Goal: Check status: Check status

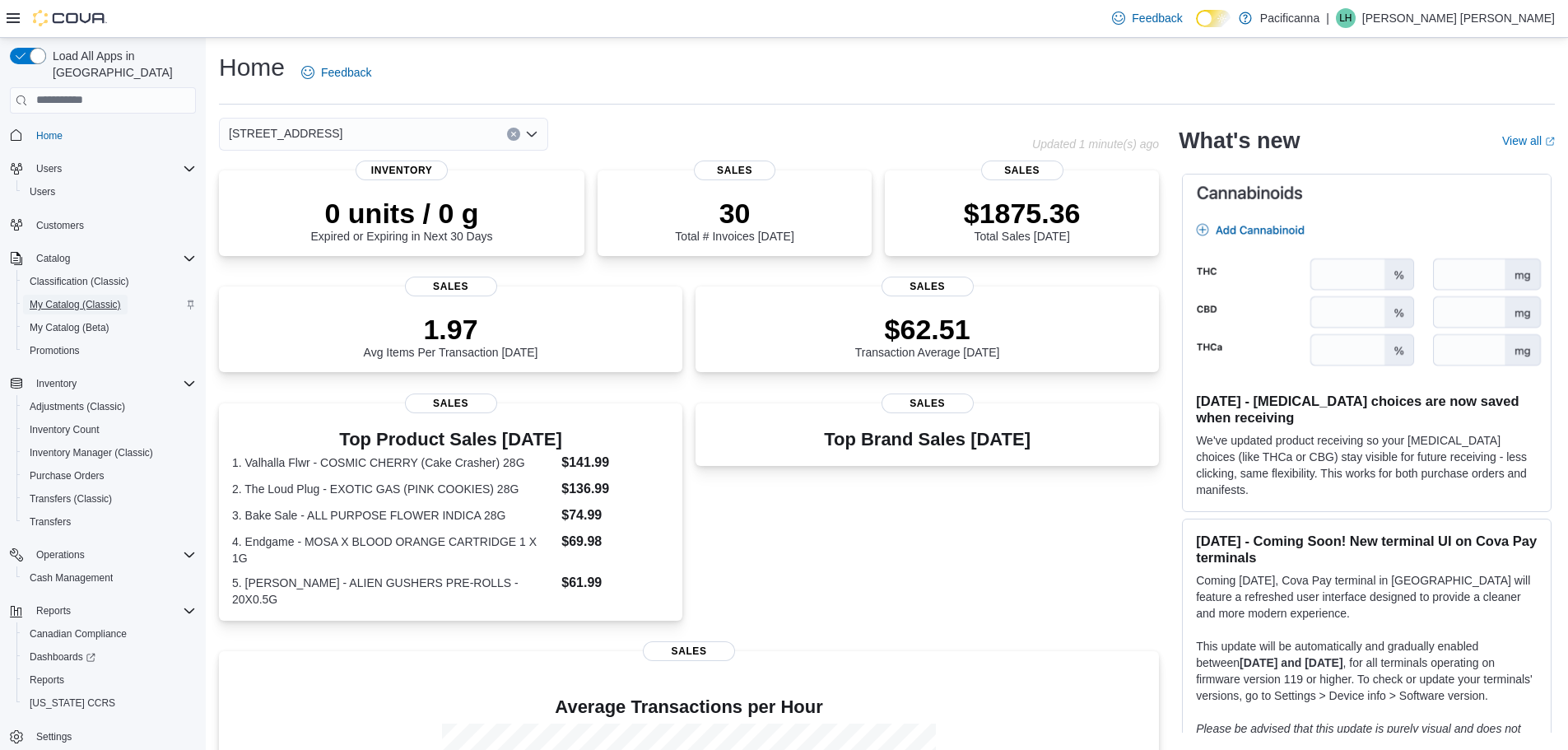
click at [60, 298] on span "My Catalog (Classic)" at bounding box center [75, 304] width 92 height 13
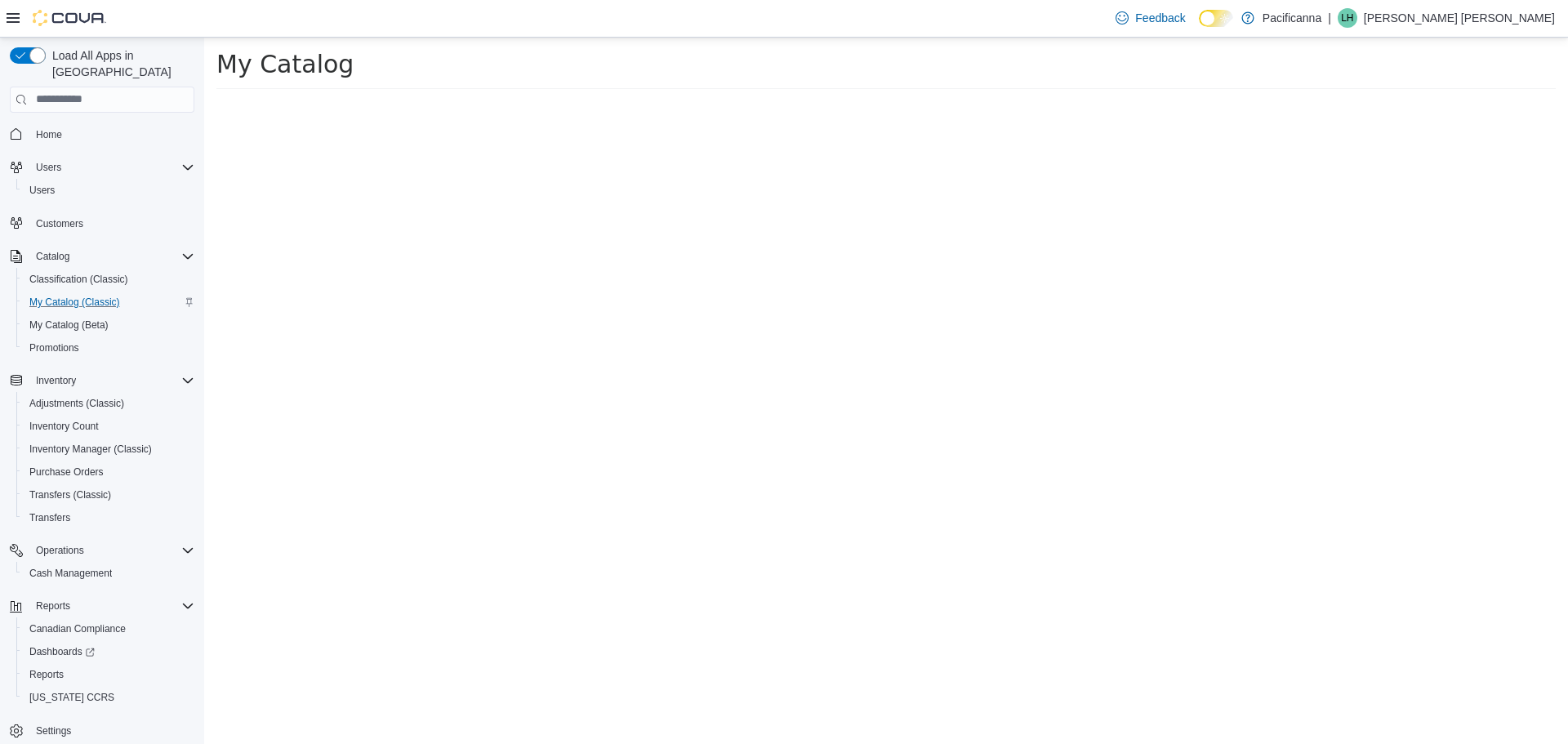
select select "**********"
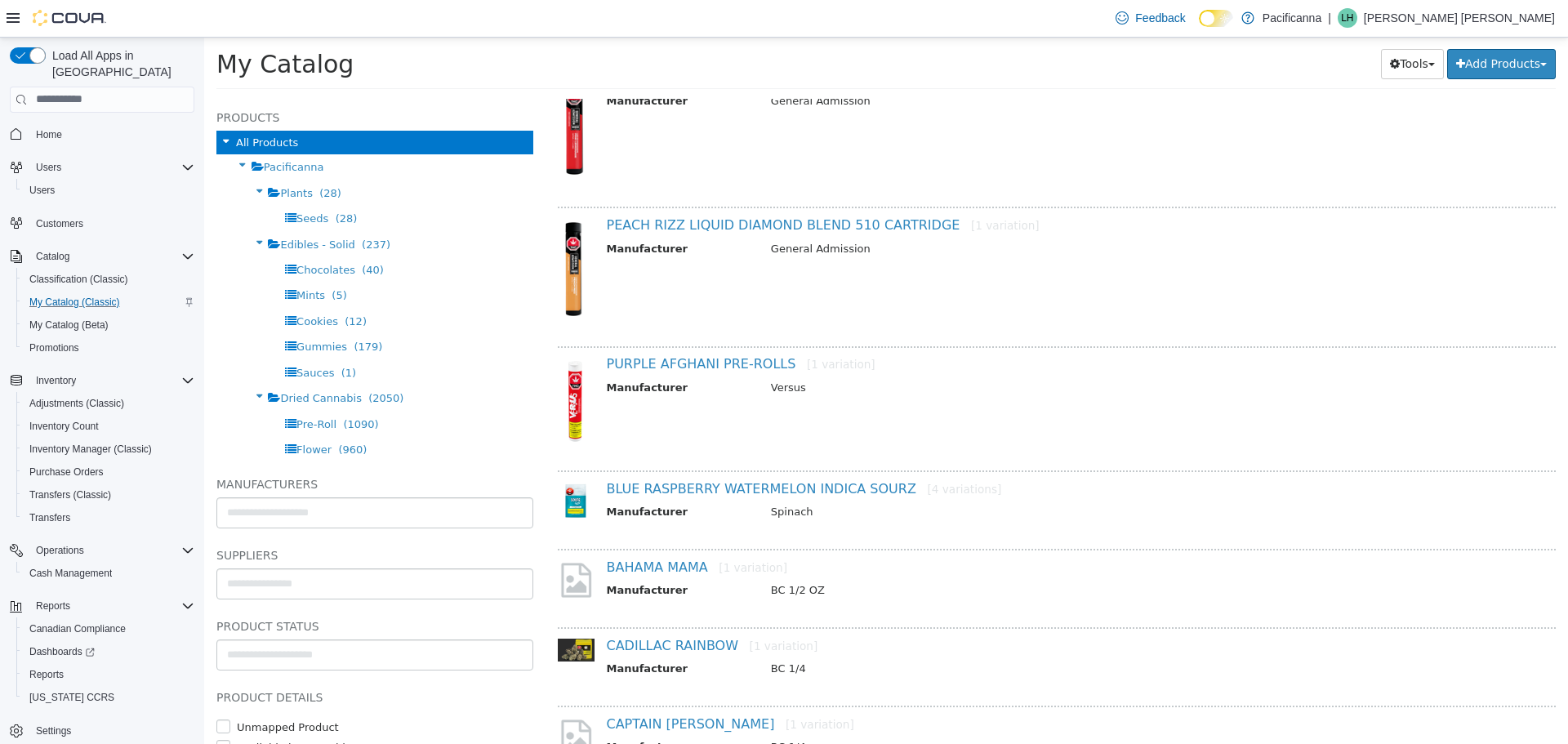
scroll to position [489, 0]
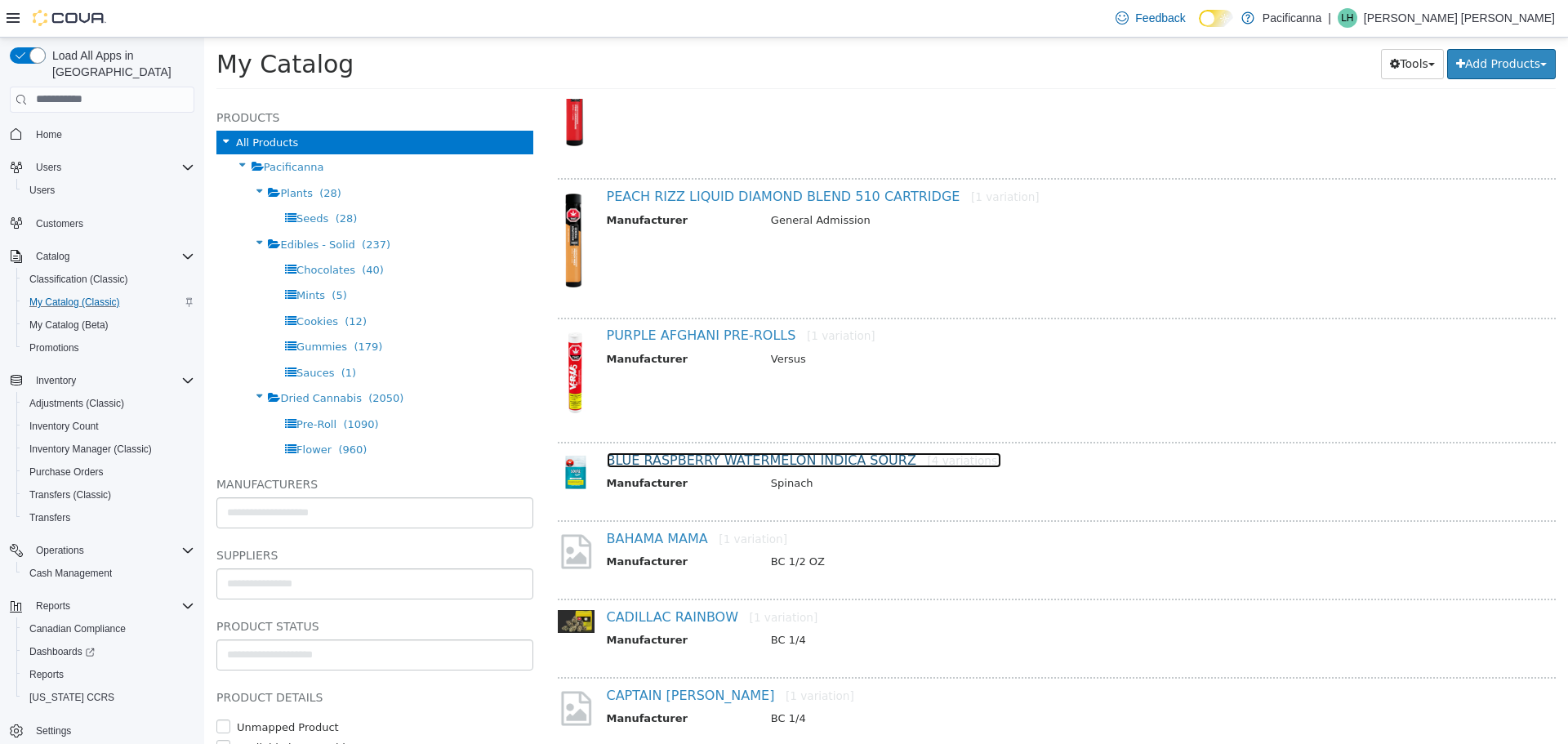
click at [841, 461] on link "BLUE RASPBERRY WATERMELON INDICA SOURZ [4 variations]" at bounding box center [804, 459] width 395 height 16
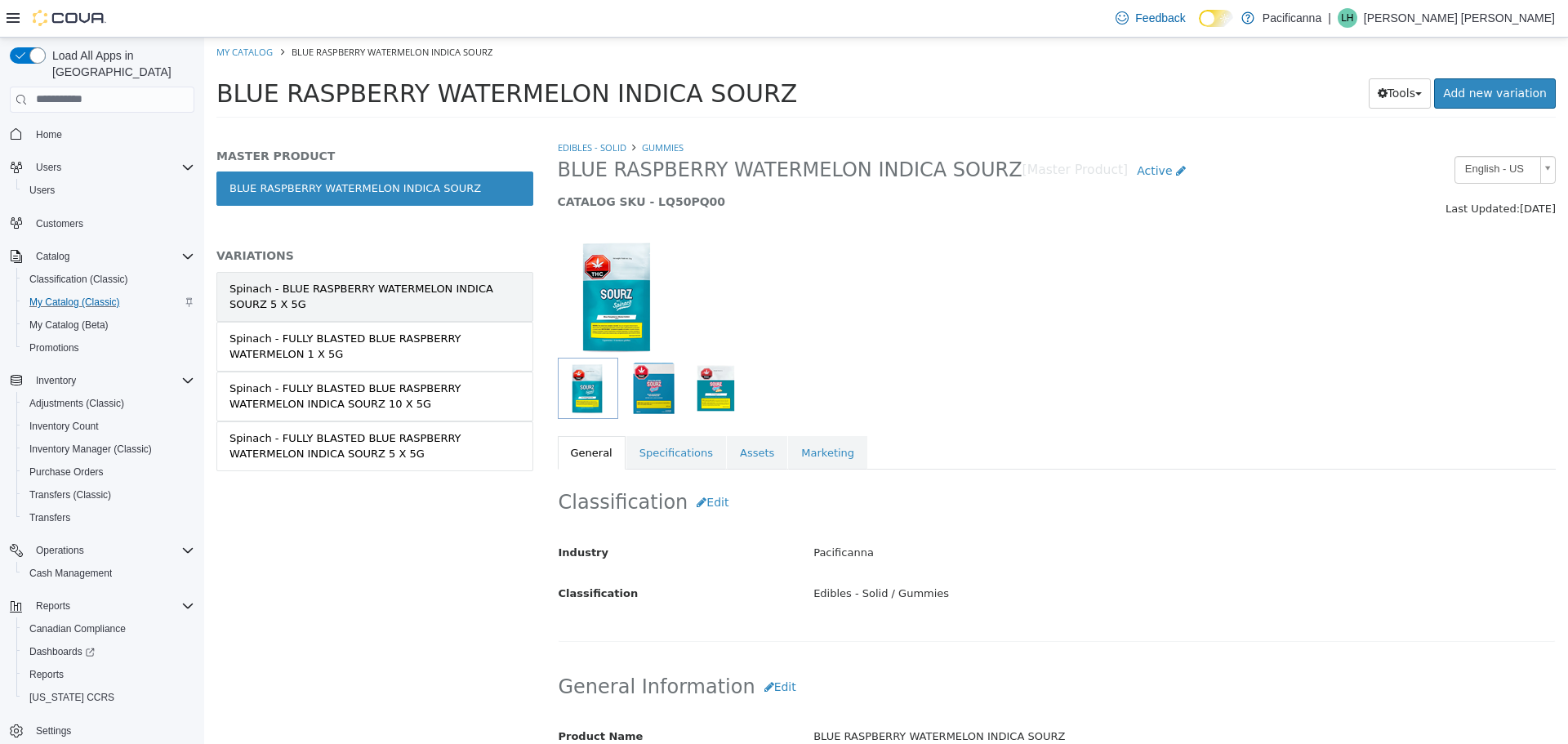
click at [295, 281] on div "Spinach - BLUE RASPBERRY WATERMELON INDICA SOURZ 5 X 5G" at bounding box center [375, 295] width 291 height 32
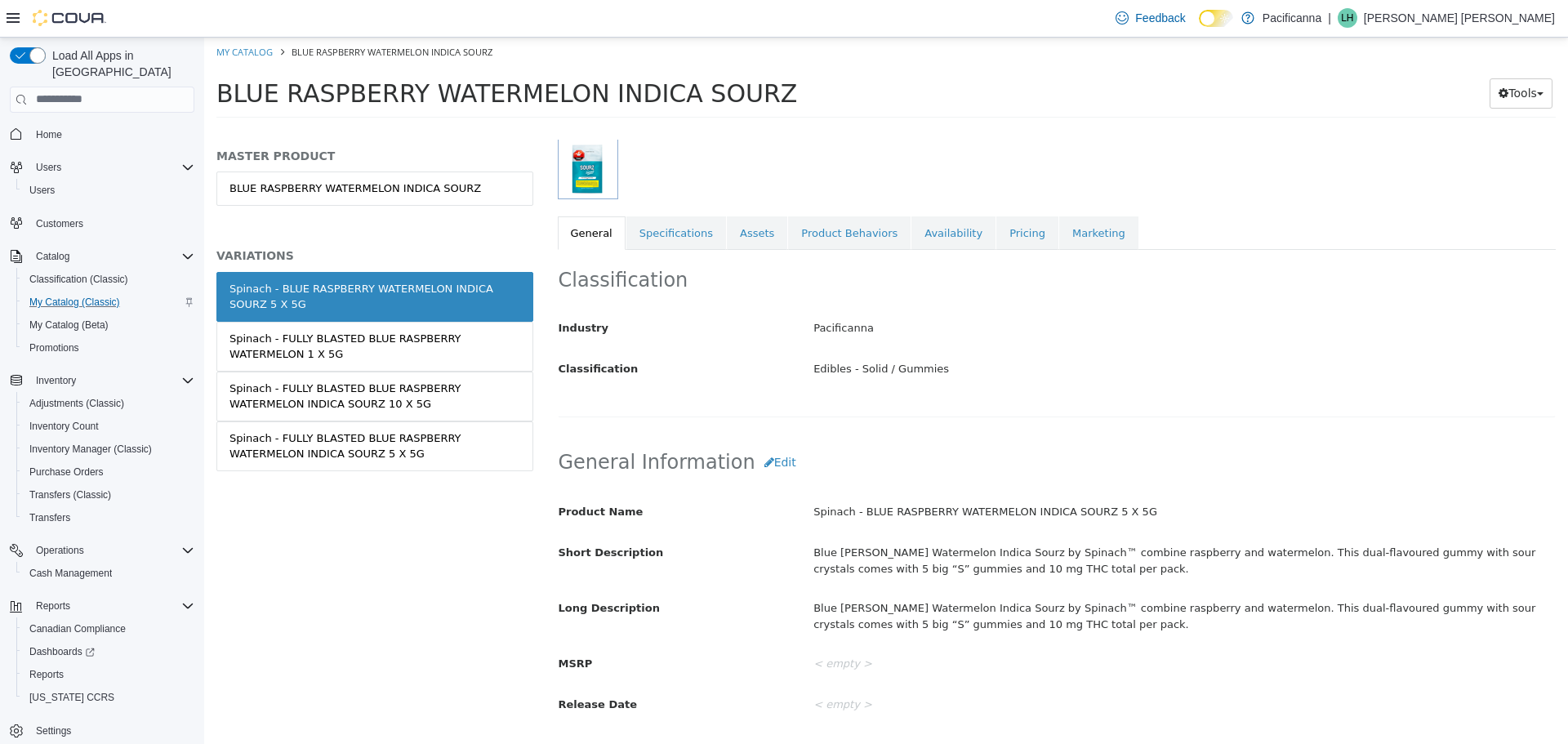
scroll to position [245, 0]
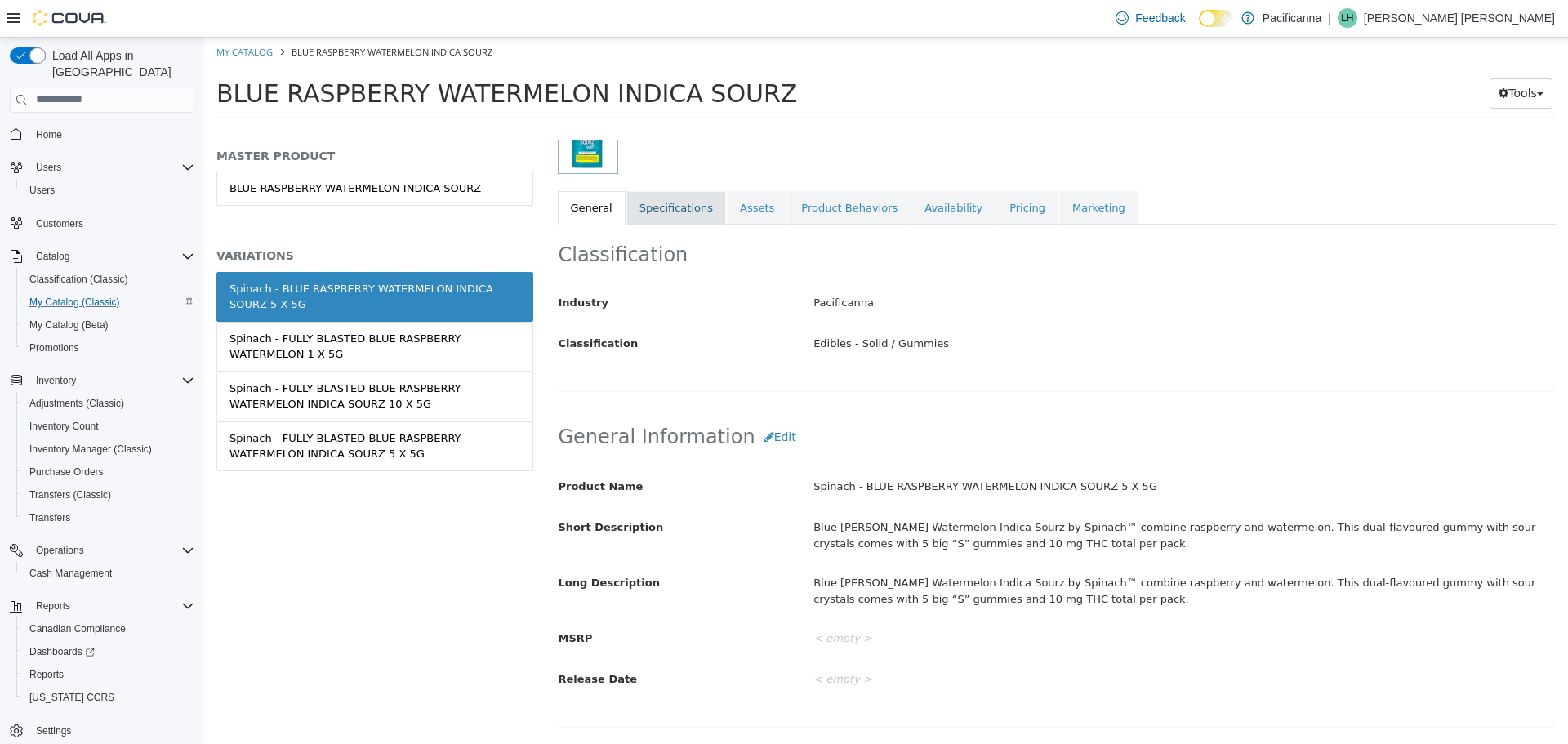
click at [697, 210] on link "Specifications" at bounding box center [676, 208] width 100 height 35
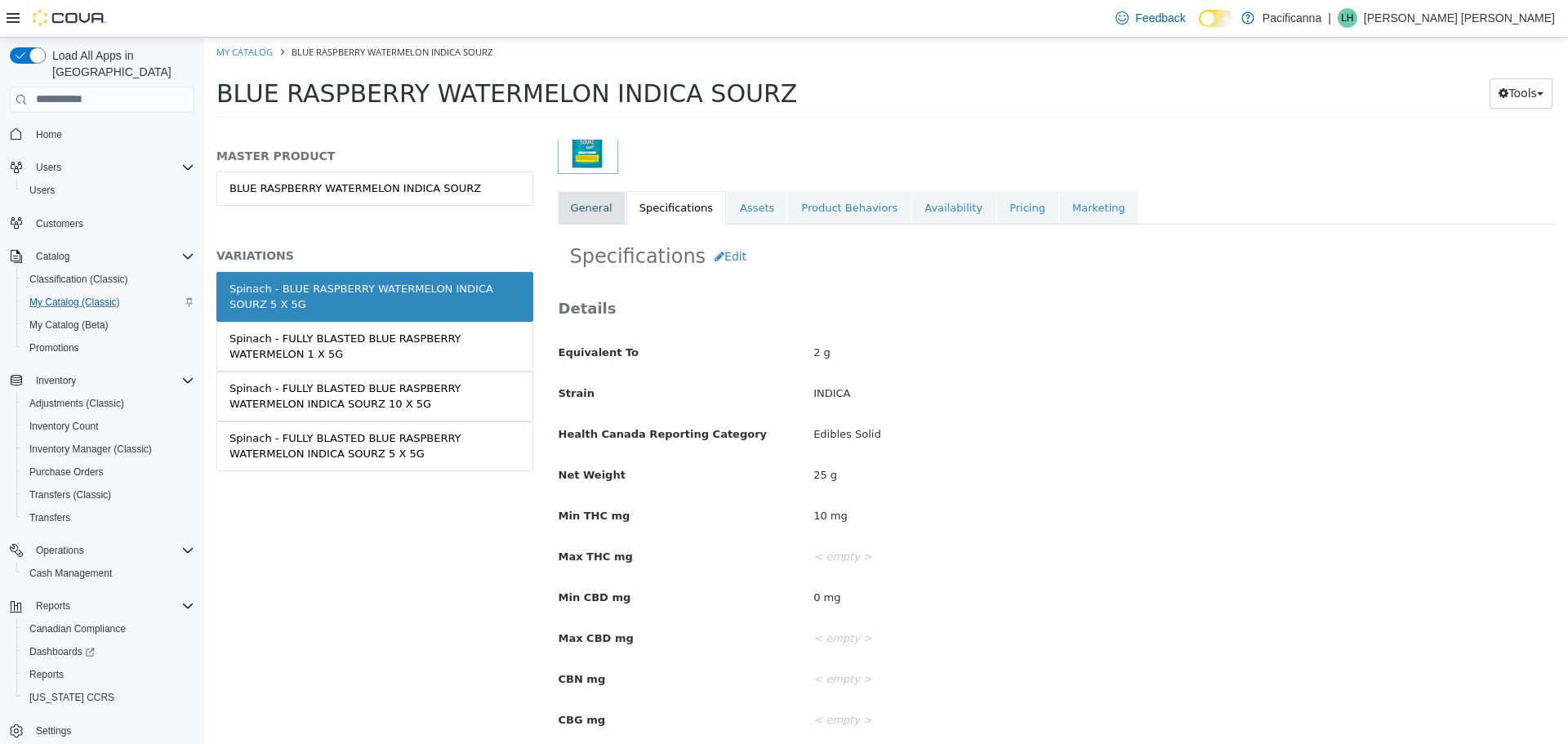
click at [603, 204] on link "General" at bounding box center [592, 208] width 68 height 35
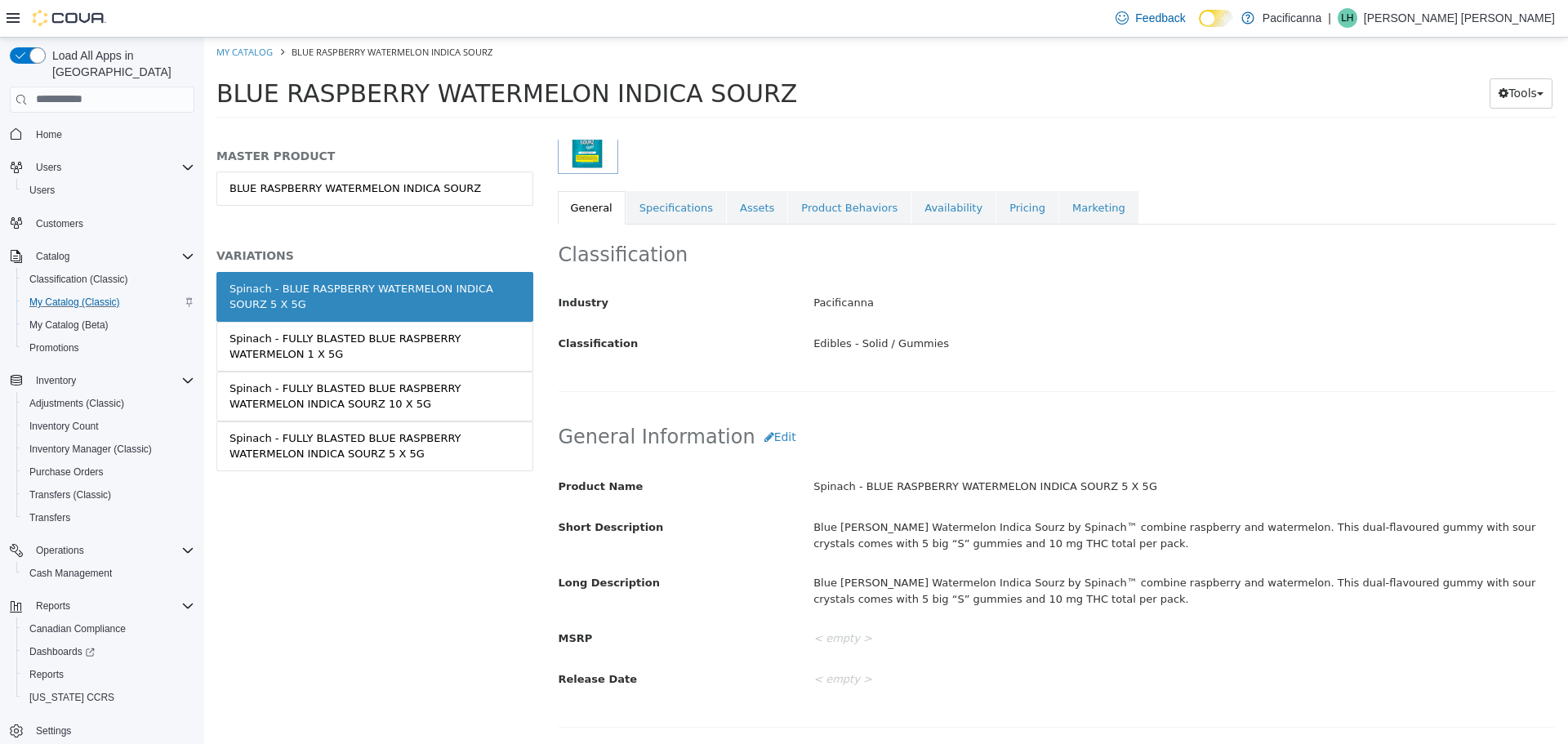
click at [242, 57] on li "My Catalog" at bounding box center [246, 50] width 59 height 15
click at [247, 49] on link "My Catalog" at bounding box center [244, 51] width 56 height 12
select select "**********"
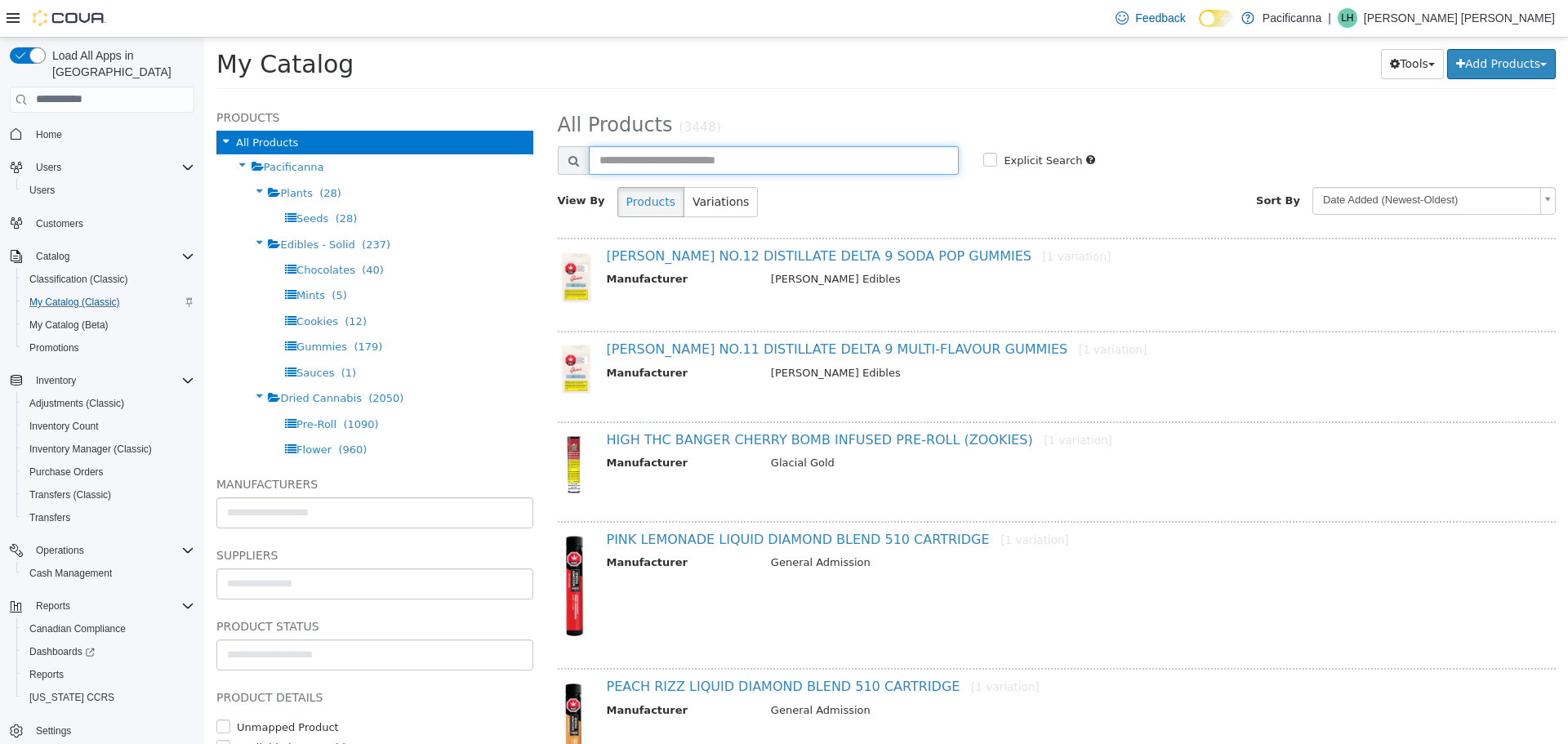
click at [709, 168] on input "text" at bounding box center [774, 159] width 371 height 29
type input "*********"
select select "**********"
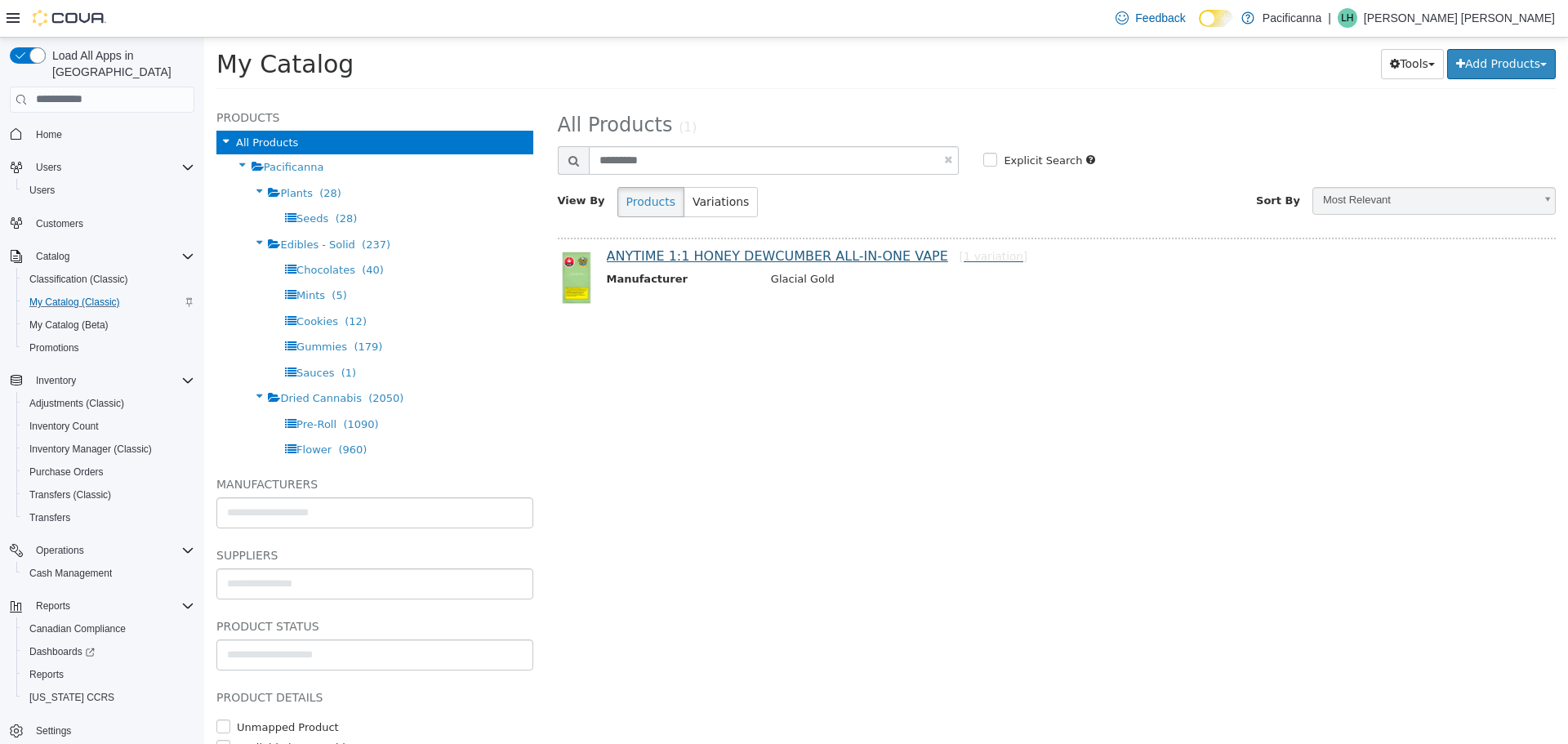
drag, startPoint x: 786, startPoint y: 274, endPoint x: 788, endPoint y: 254, distance: 20.1
click at [786, 274] on td "Glacial Gold" at bounding box center [1139, 281] width 761 height 21
click at [788, 252] on link "ANYTIME 1:1 HONEY DEWCUMBER ALL-IN-ONE VAPE [1 variation]" at bounding box center [817, 256] width 421 height 16
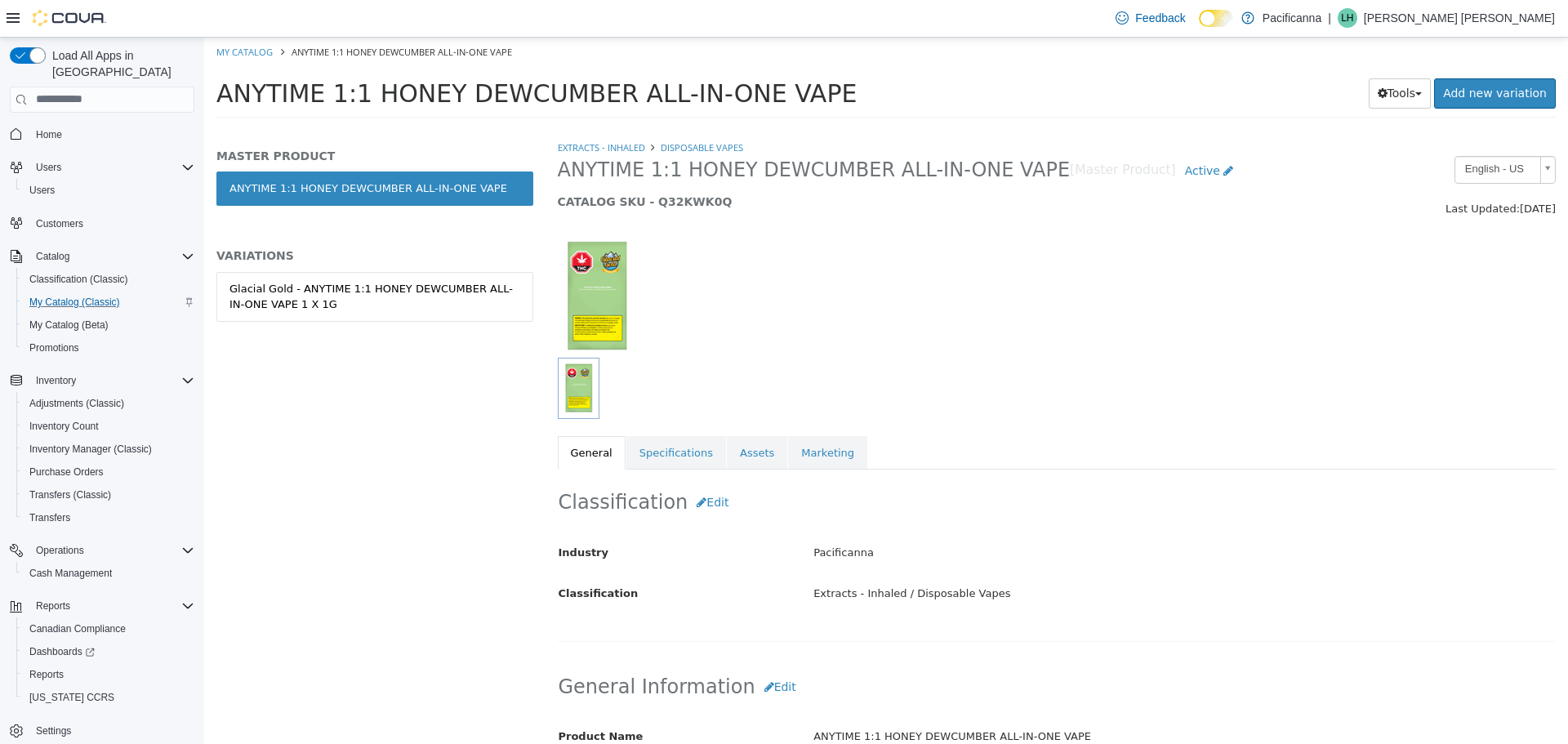
click at [450, 267] on div "MASTER PRODUCT ANYTIME 1:1 HONEY DEWCUMBER ALL-IN-ONE VAPE VARIATIONS Glacial G…" at bounding box center [375, 251] width 317 height 207
click at [439, 308] on div "Glacial Gold - ANYTIME 1:1 HONEY DEWCUMBER ALL-IN-ONE VAPE 1 X 1G" at bounding box center [375, 295] width 291 height 32
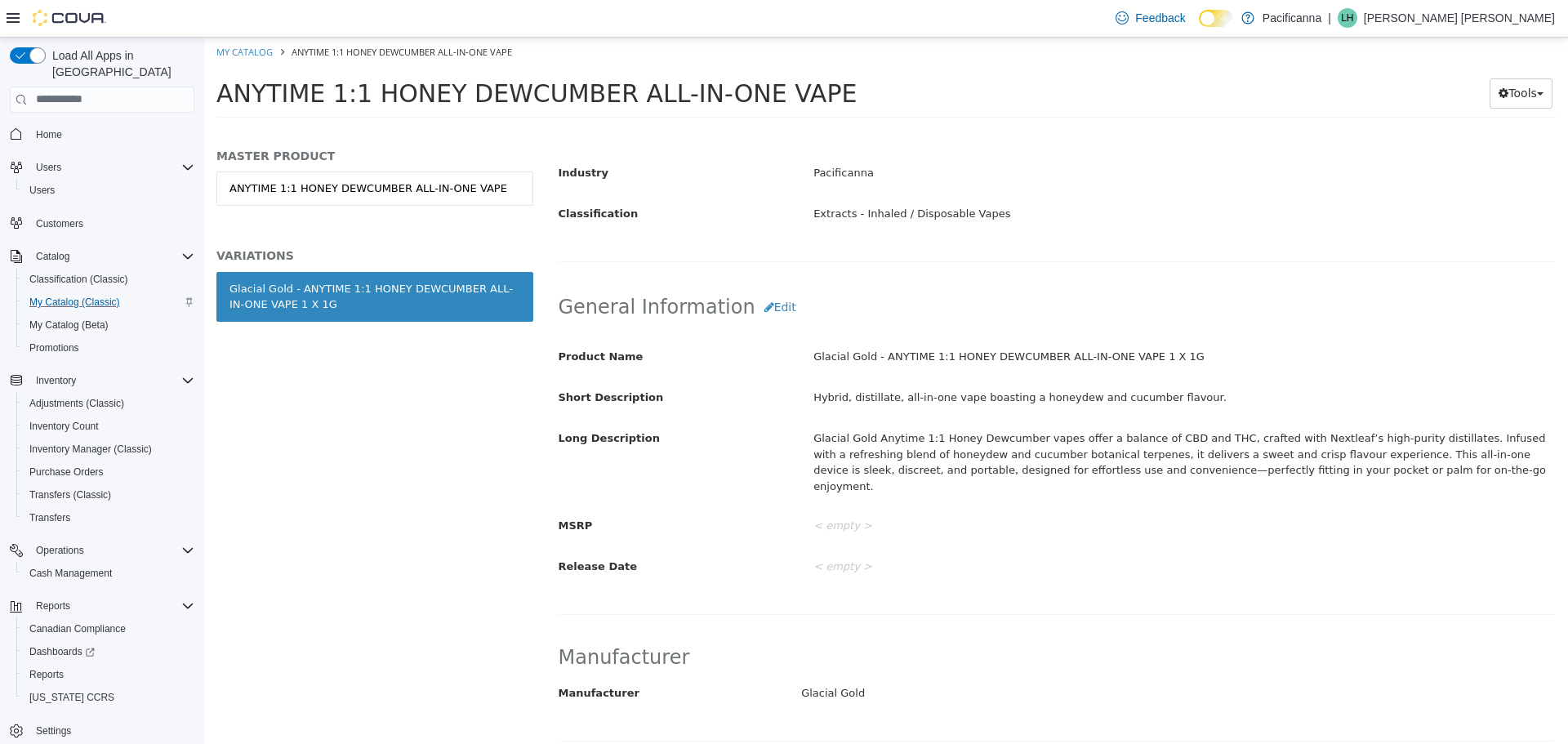
scroll to position [81, 0]
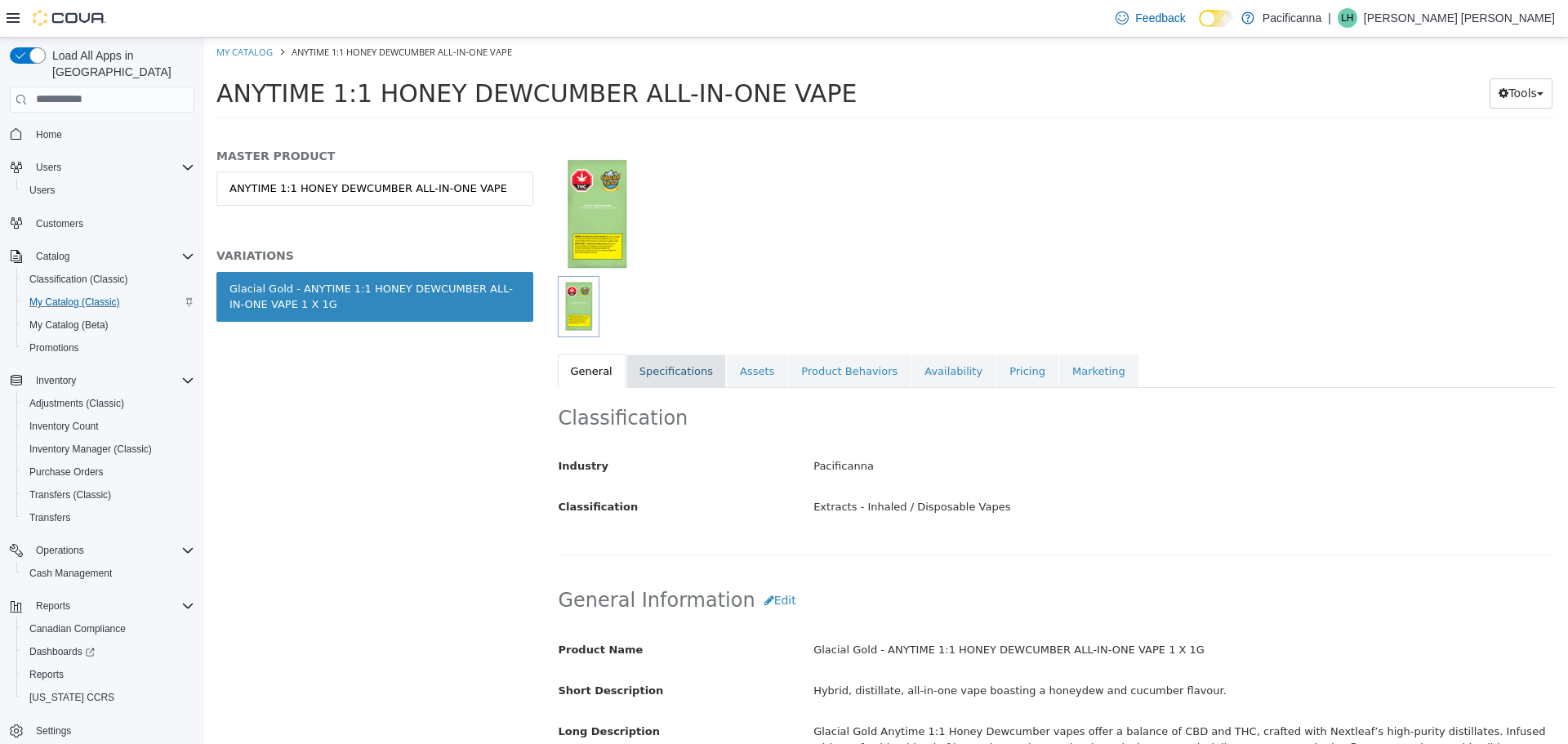
click at [688, 375] on link "Specifications" at bounding box center [676, 371] width 100 height 35
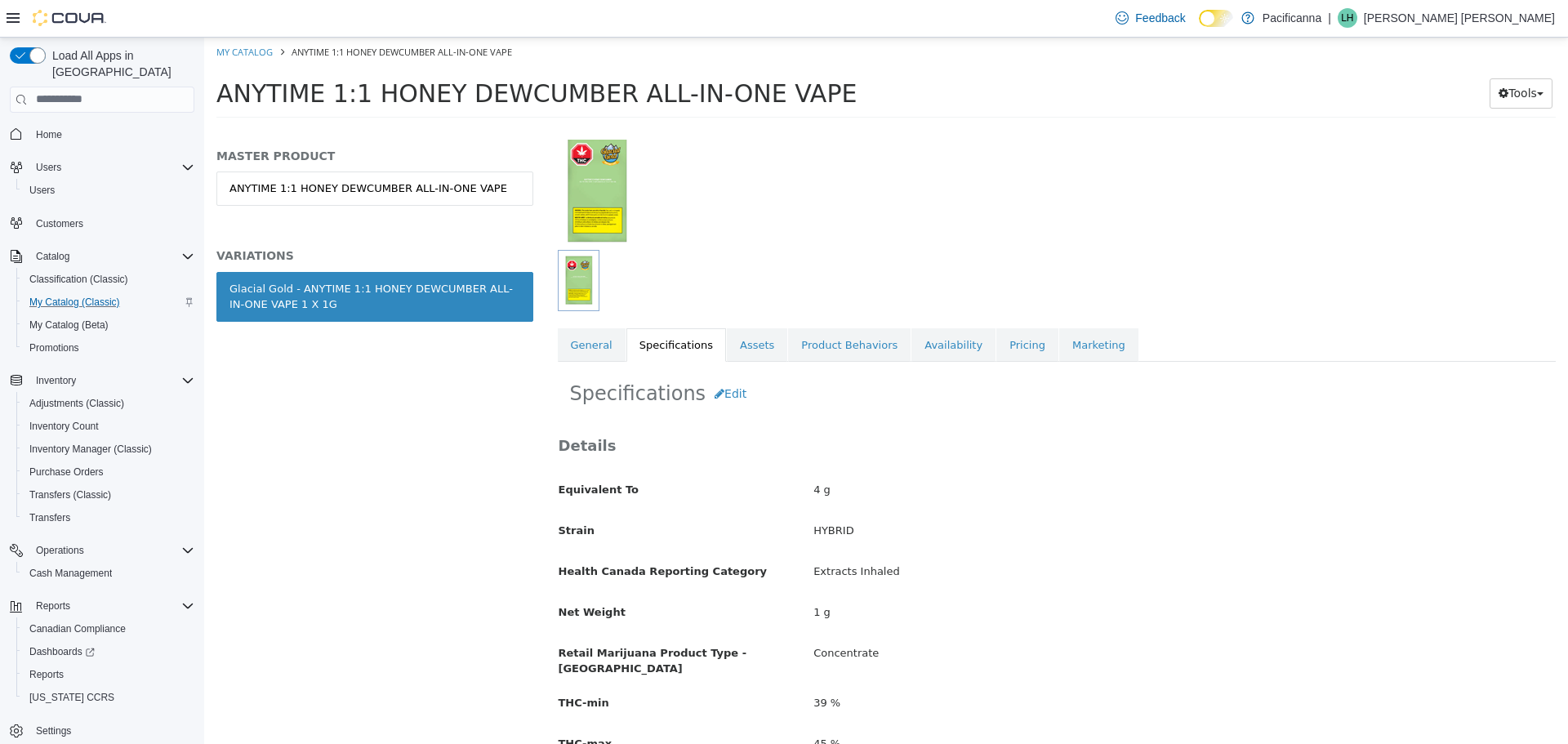
scroll to position [81, 0]
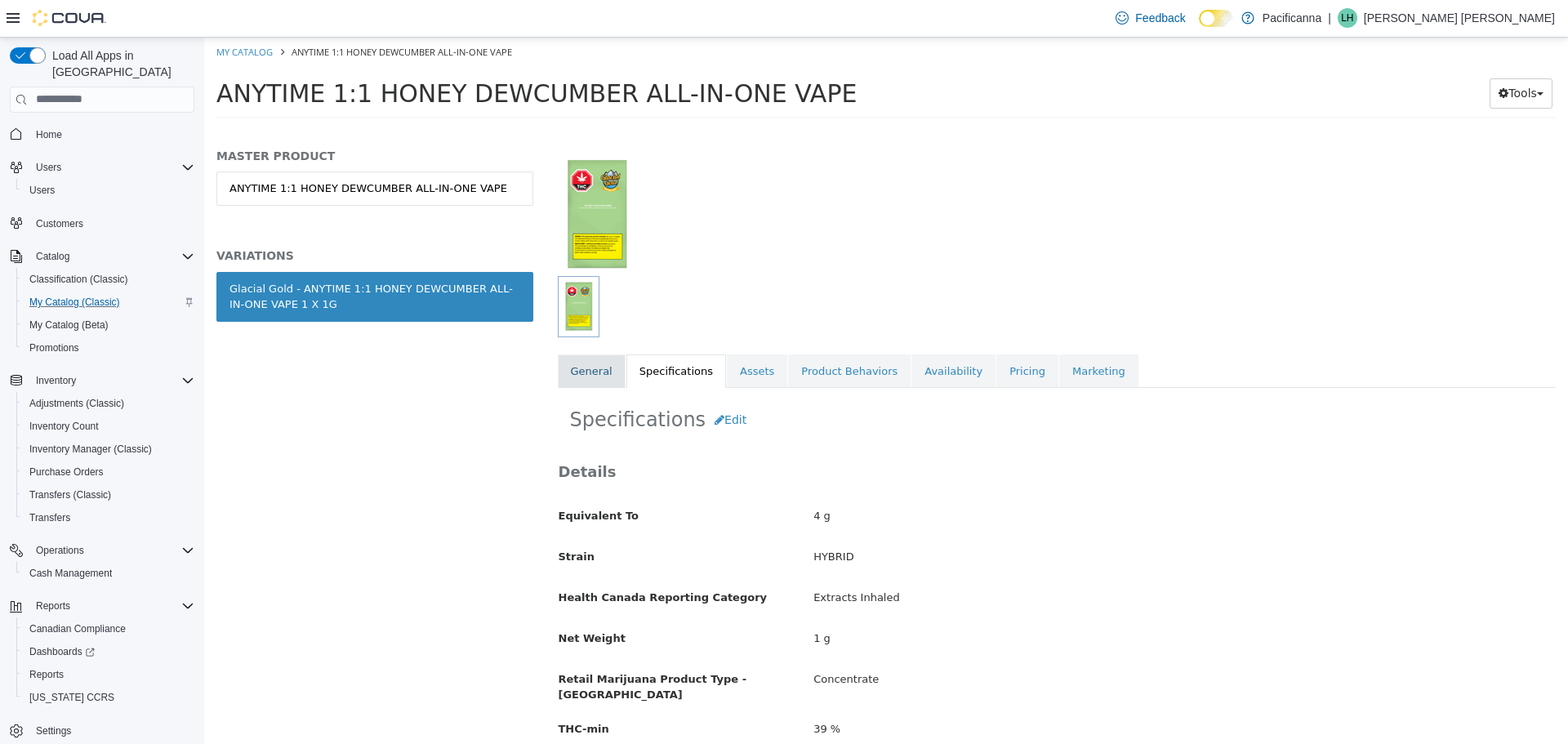
click at [594, 362] on link "General" at bounding box center [592, 371] width 68 height 35
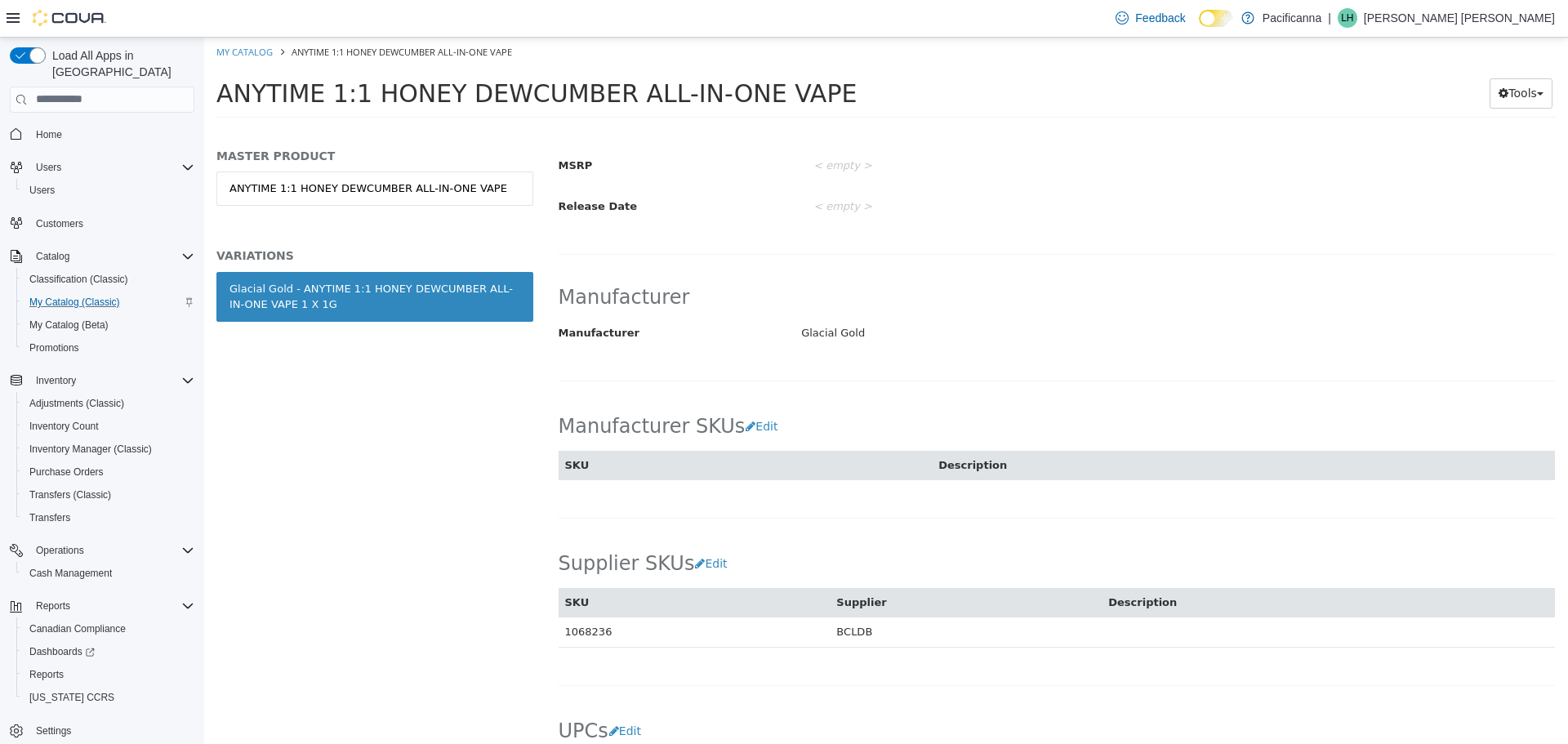
scroll to position [816, 0]
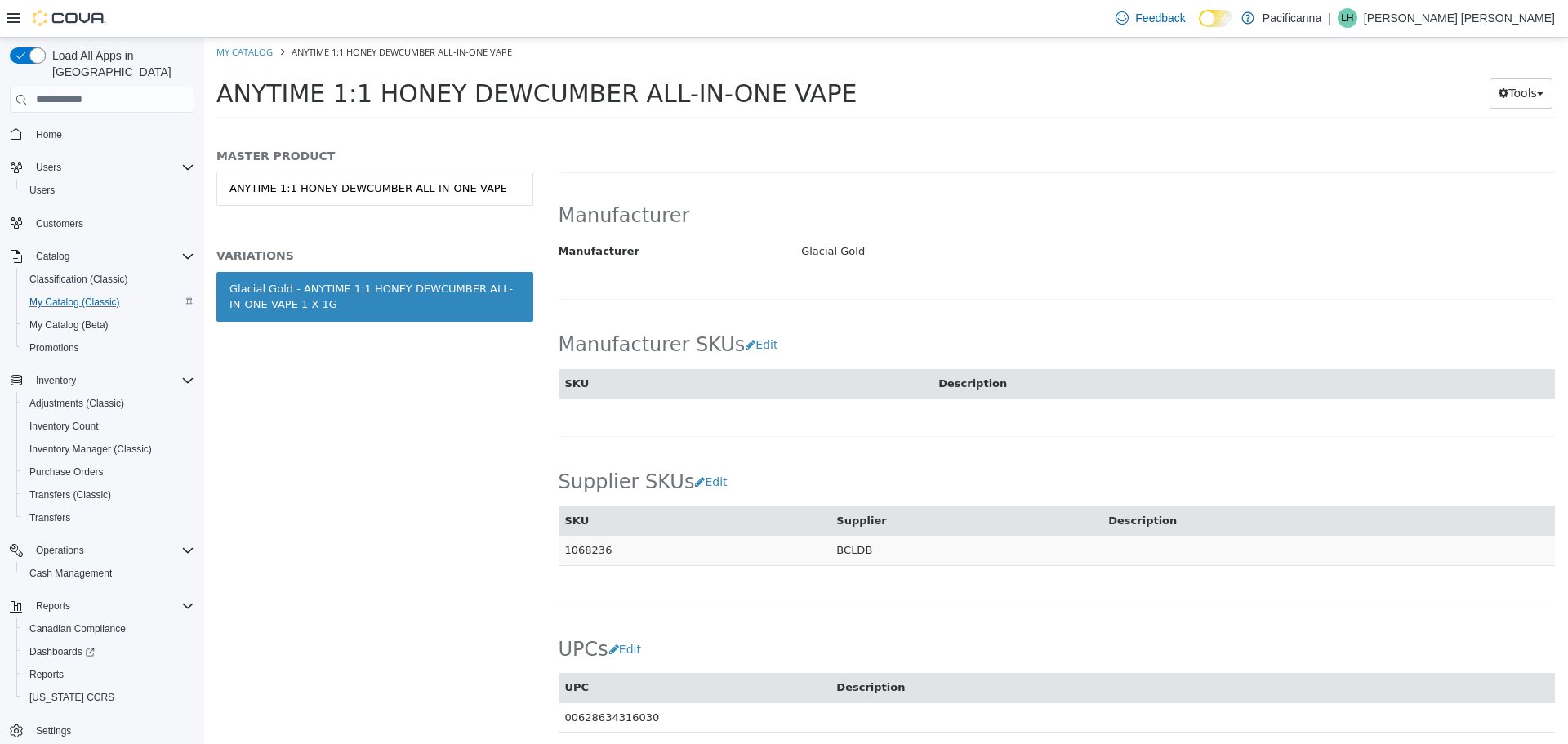
drag, startPoint x: 619, startPoint y: 542, endPoint x: 567, endPoint y: 549, distance: 52.5
click at [567, 549] on td "1068236" at bounding box center [695, 549] width 272 height 30
copy td "1068236"
click at [759, 250] on div "Manufacturer Manufacturer Glacial Gold Cancel Save" at bounding box center [1057, 242] width 999 height 114
drag, startPoint x: 217, startPoint y: 93, endPoint x: 805, endPoint y: 88, distance: 588.0
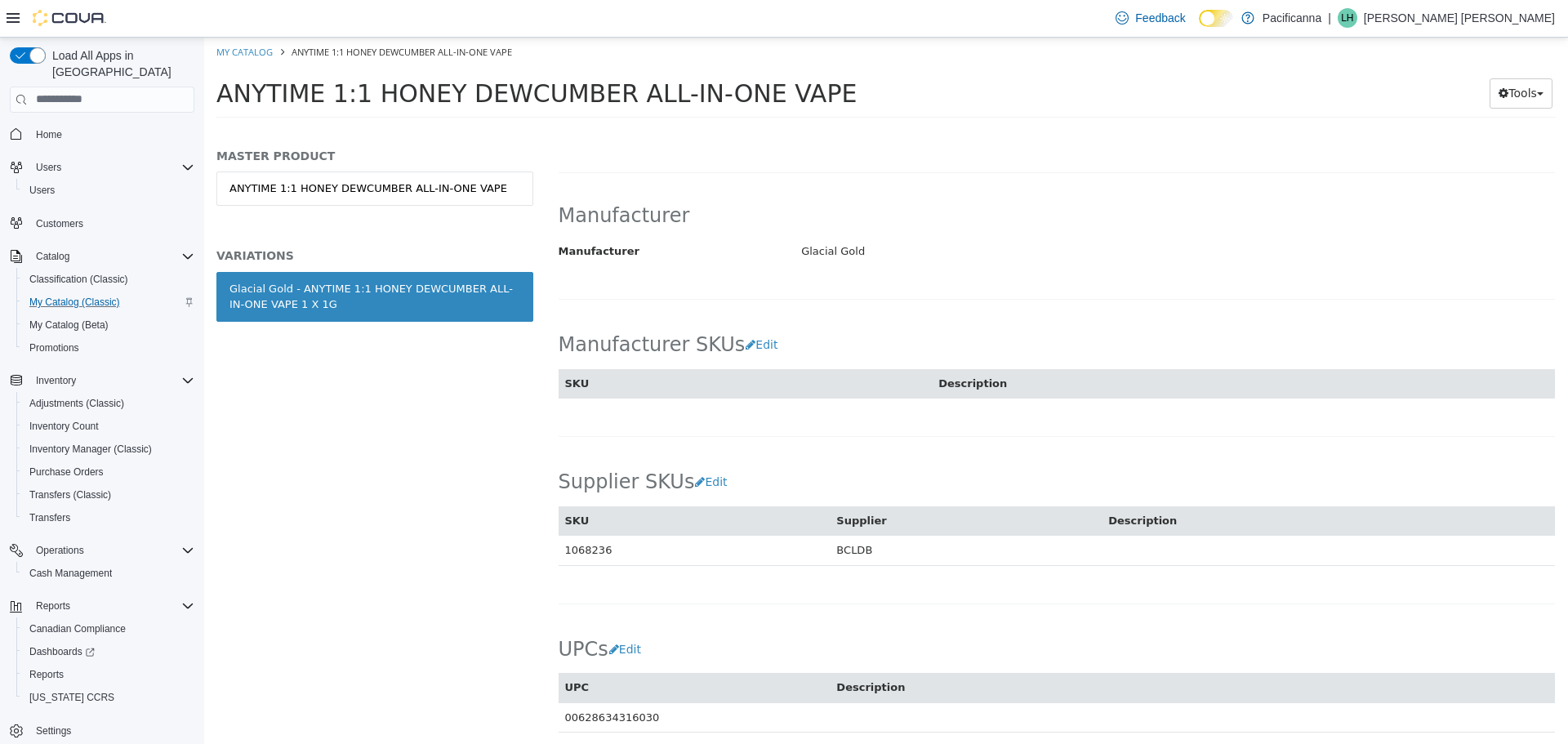
click at [805, 88] on h1 "ANYTIME 1:1 HONEY DEWCUMBER ALL-IN-ONE VAPE" at bounding box center [814, 93] width 1196 height 32
copy span "ANYTIME 1:1 HONEY DEWCUMBER ALL-IN-ONE VAPE"
click at [256, 45] on link "My Catalog" at bounding box center [244, 51] width 56 height 12
select select "**********"
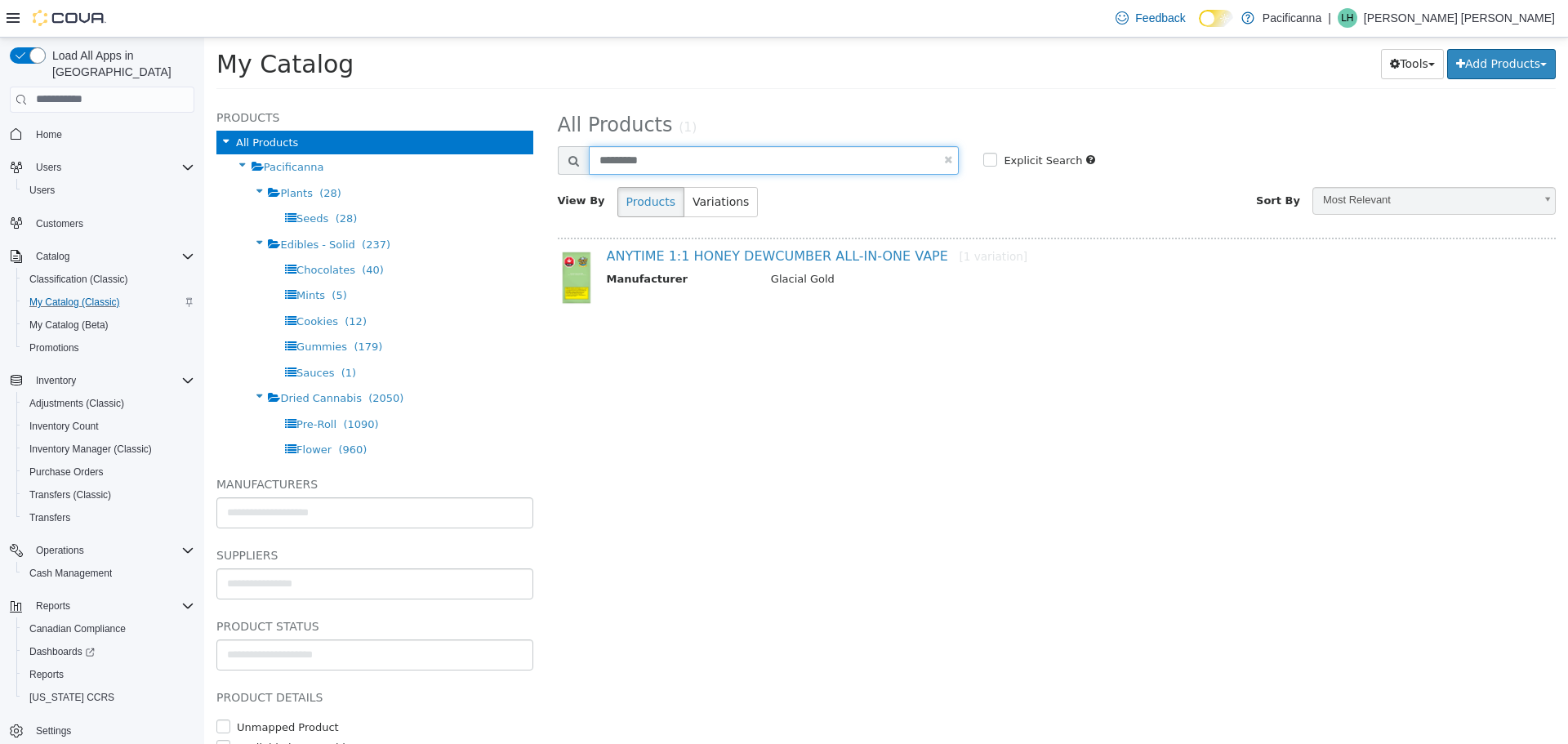
drag, startPoint x: 717, startPoint y: 171, endPoint x: 372, endPoint y: 280, distance: 361.8
click at [204, 99] on html "Saving Bulk Changes... × My Catalog ANYTIME 1:1 HONEY DEWCUMBER ALL-IN-ONE VAPE…" at bounding box center [886, 68] width 1364 height 62
type input "********"
select select "**********"
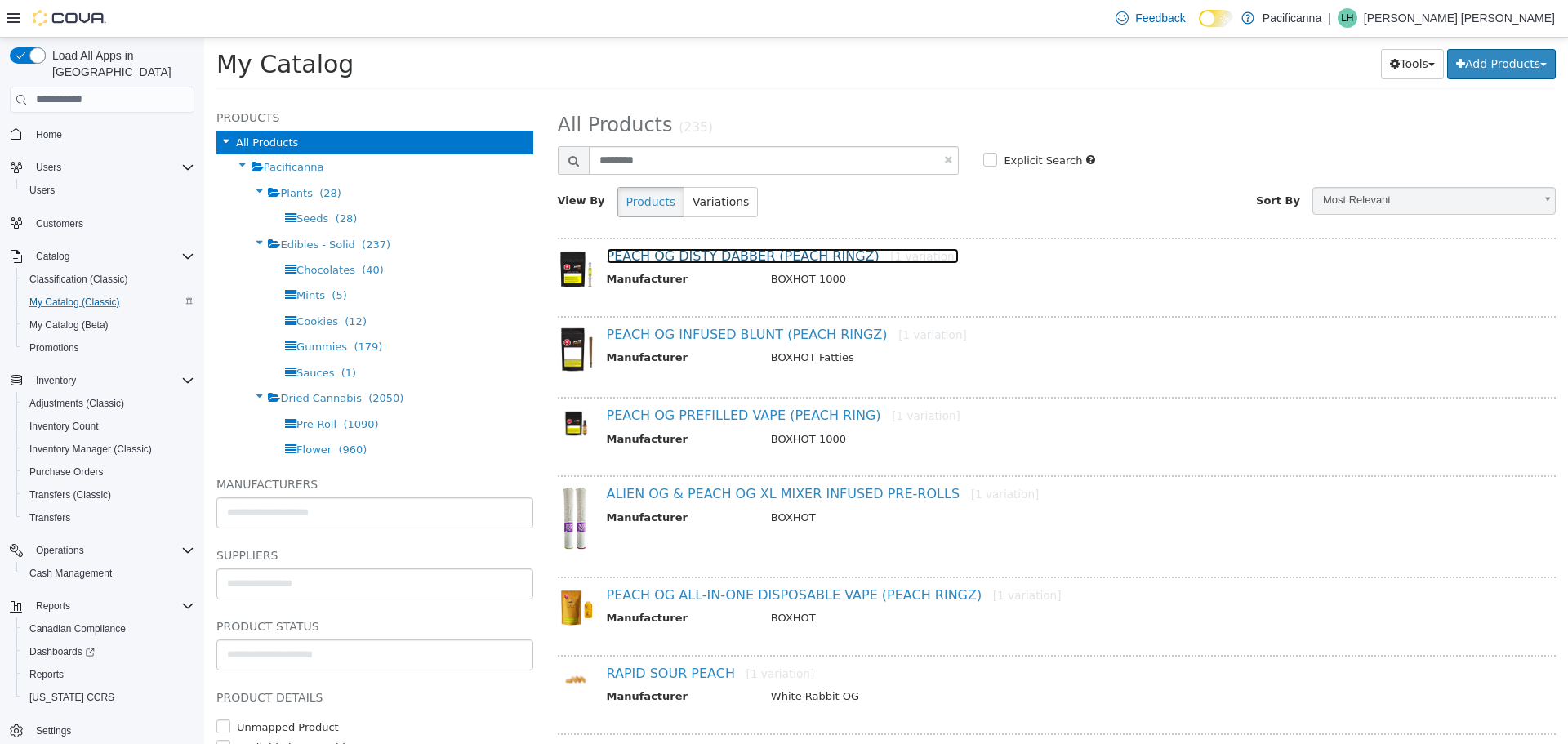
click at [740, 262] on link "PEACH OG DISTY DABBER (PEACH RINGZ) [1 variation]" at bounding box center [782, 256] width 353 height 16
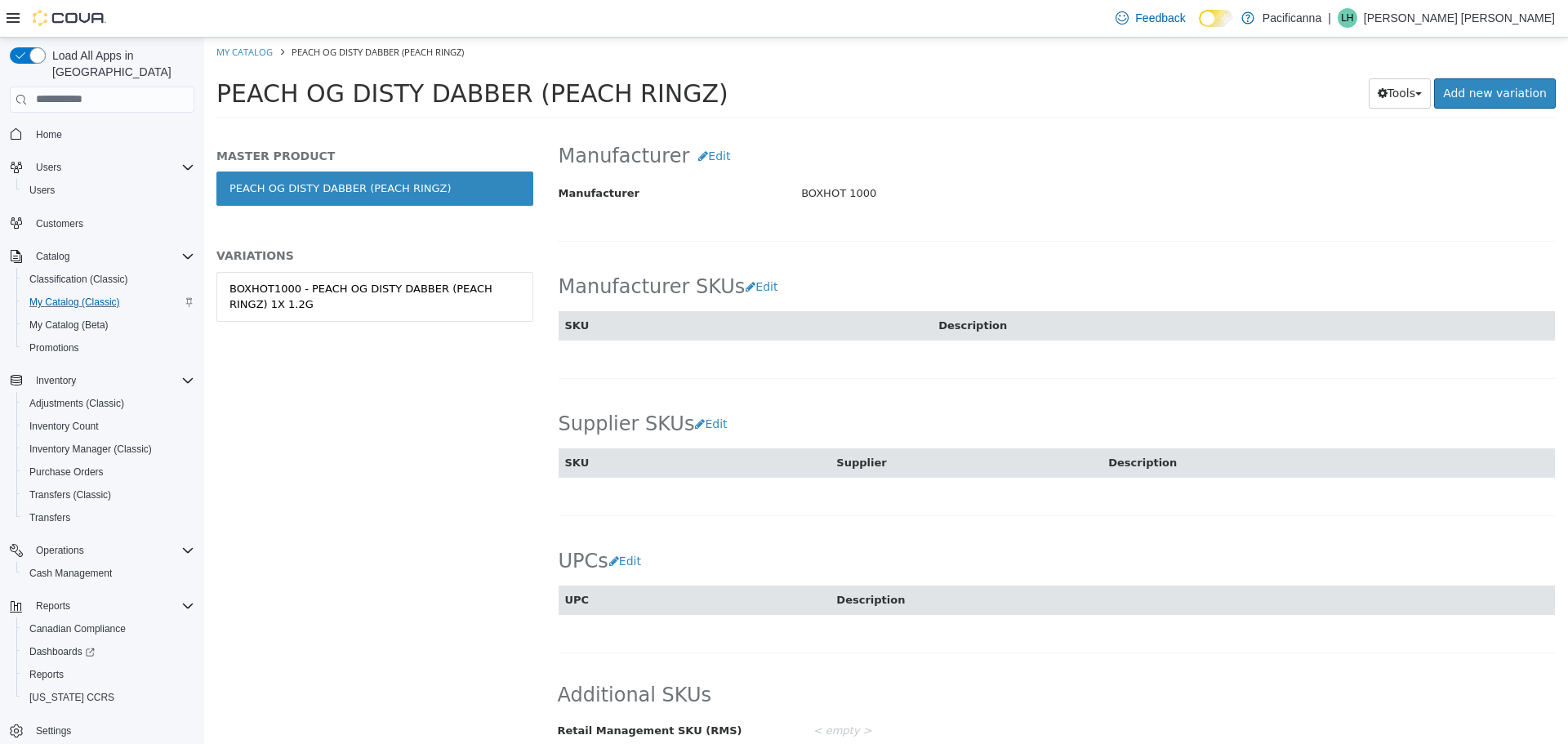
scroll to position [901, 0]
click at [467, 314] on link "BOXHOT1000 - PEACH OG DISTY DABBER (PEACH RINGZ) 1X 1.2G" at bounding box center [375, 295] width 317 height 49
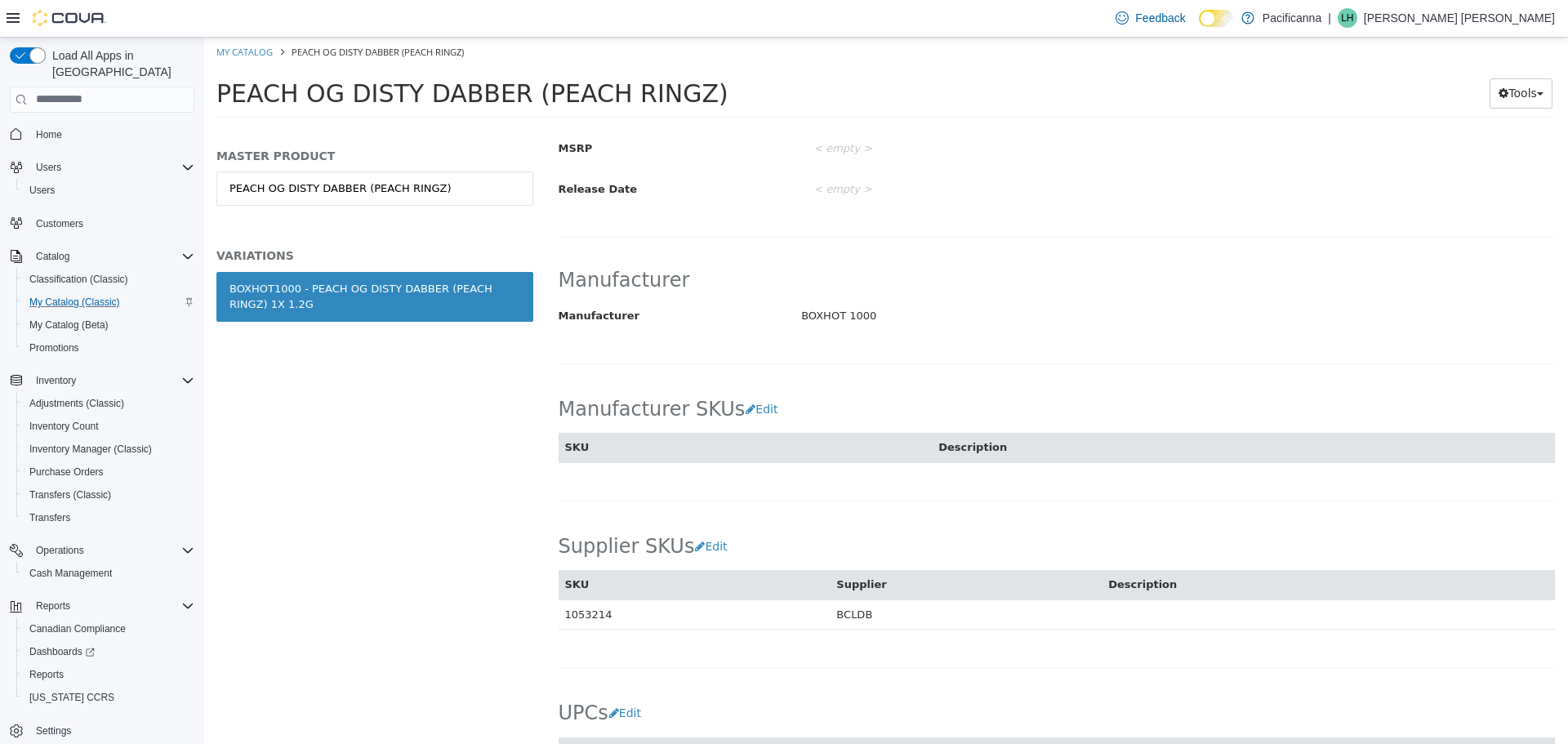
scroll to position [899, 0]
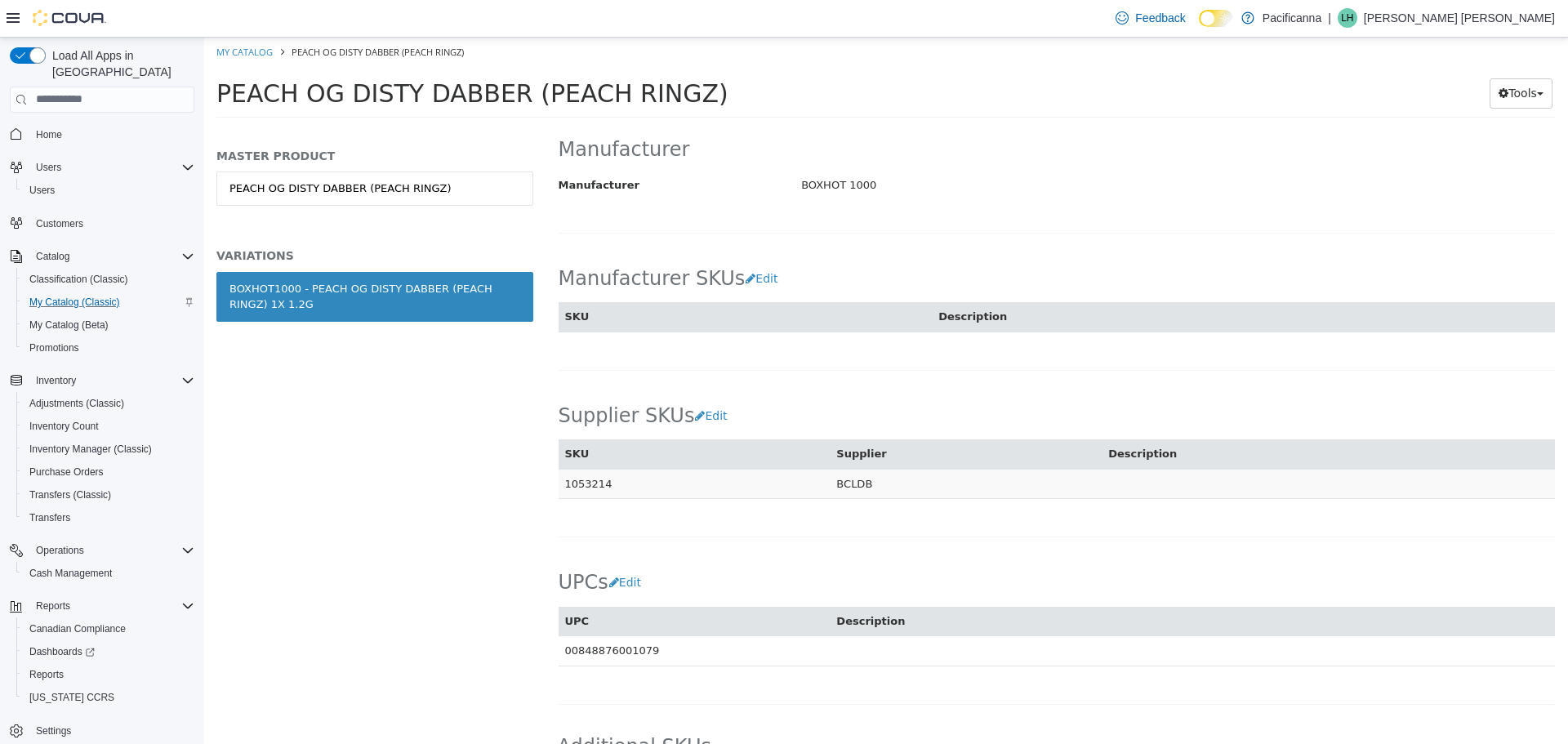
drag, startPoint x: 607, startPoint y: 470, endPoint x: 567, endPoint y: 461, distance: 41.0
click at [567, 468] on td "1053214" at bounding box center [695, 482] width 272 height 30
copy td "1053214"
drag, startPoint x: 214, startPoint y: 94, endPoint x: 667, endPoint y: 91, distance: 453.0
click at [667, 91] on div "PEACH OG DISTY DABBER (PEACH RINGZ) Tools Move Variations Print Labels" at bounding box center [886, 97] width 1364 height 62
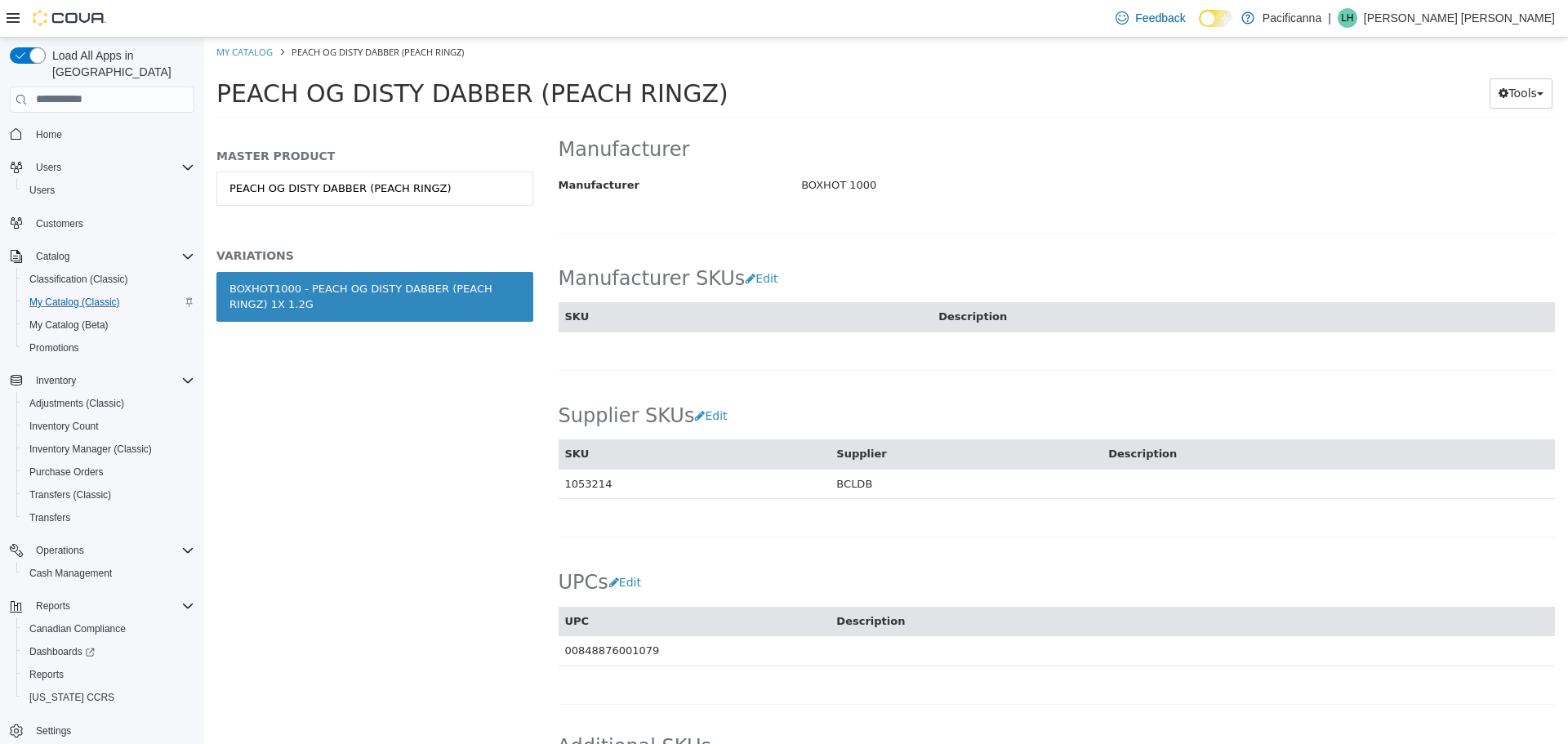
copy span "PEACH OG DISTY DABBER (PEACH RINGZ)"
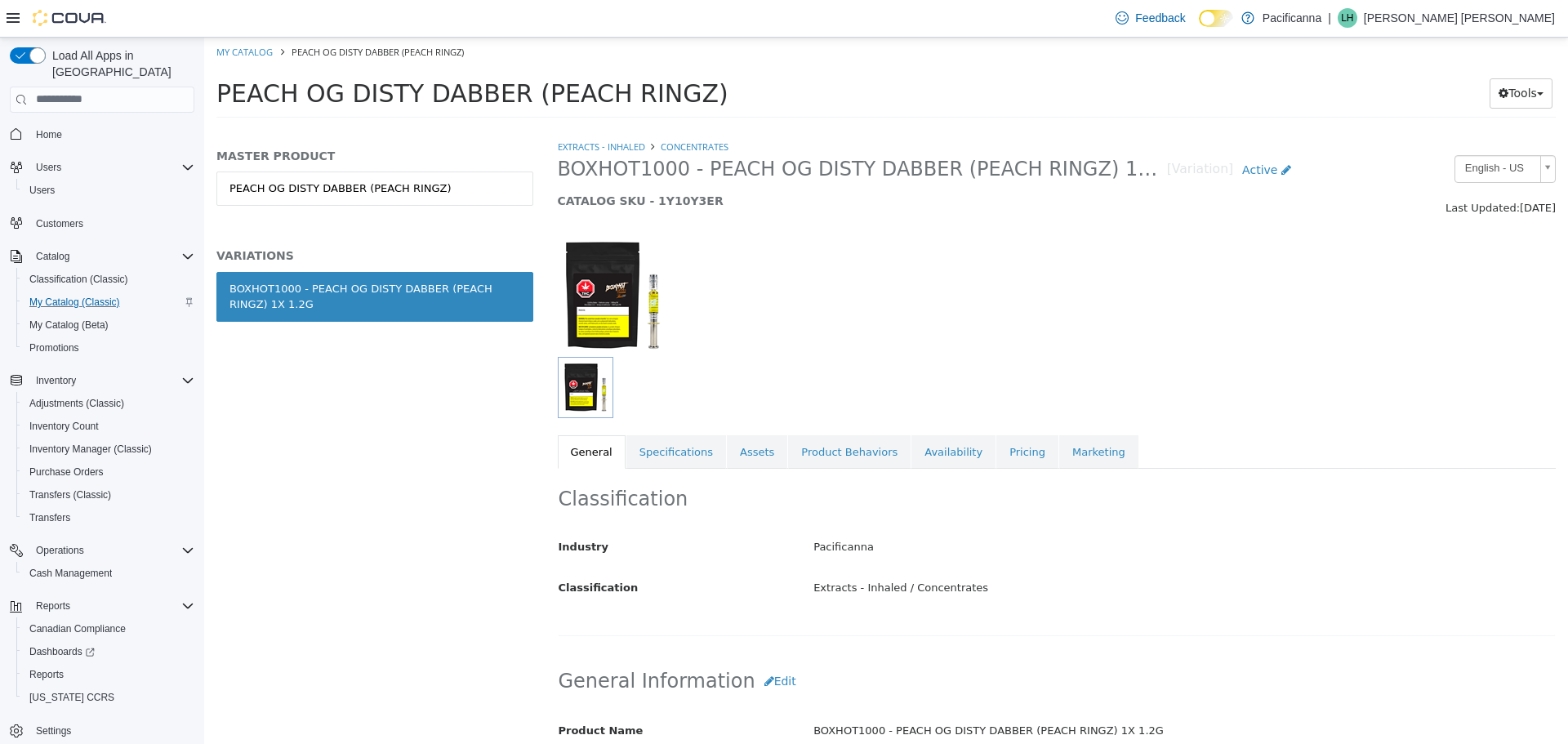
scroll to position [0, 0]
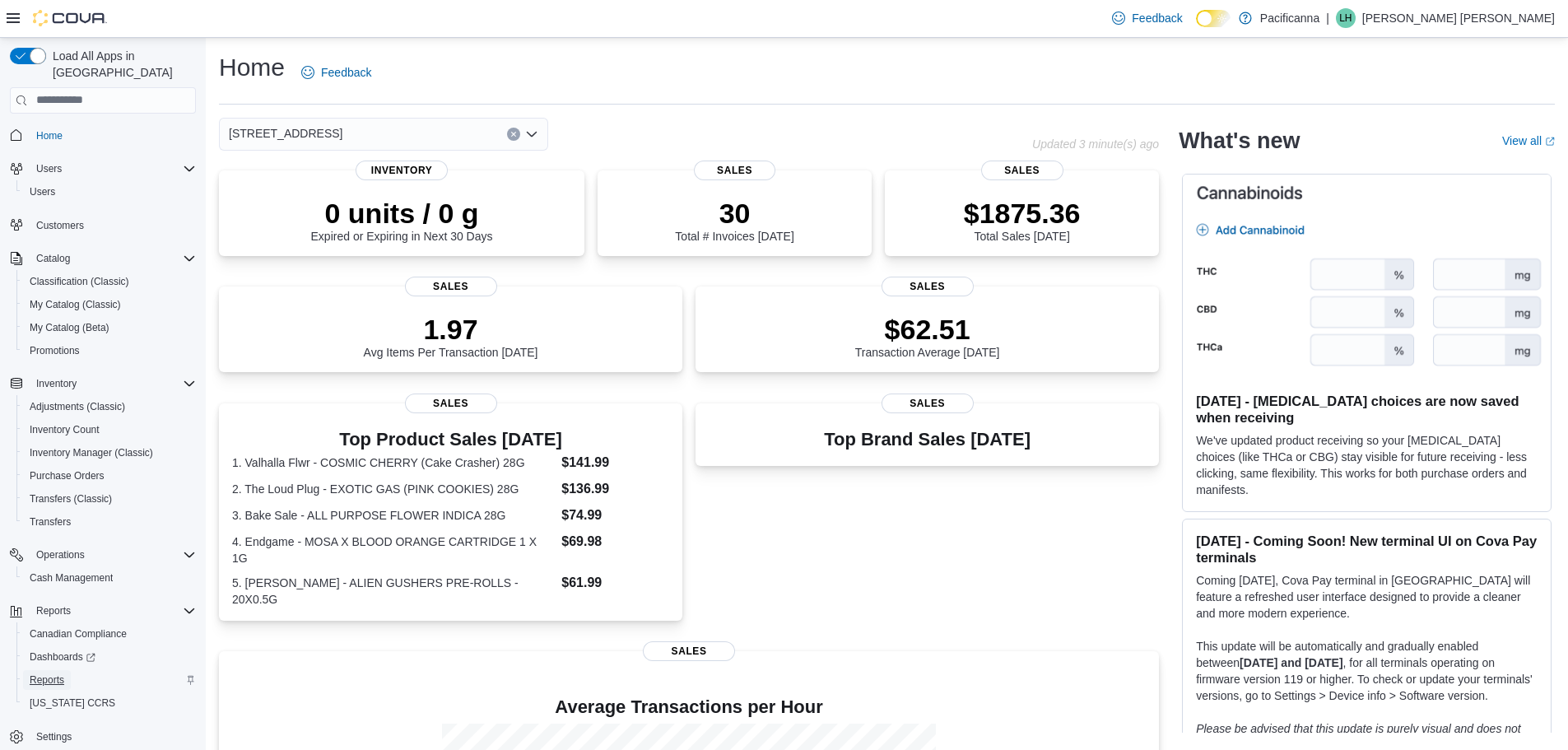
click at [53, 673] on span "Reports" at bounding box center [47, 679] width 35 height 13
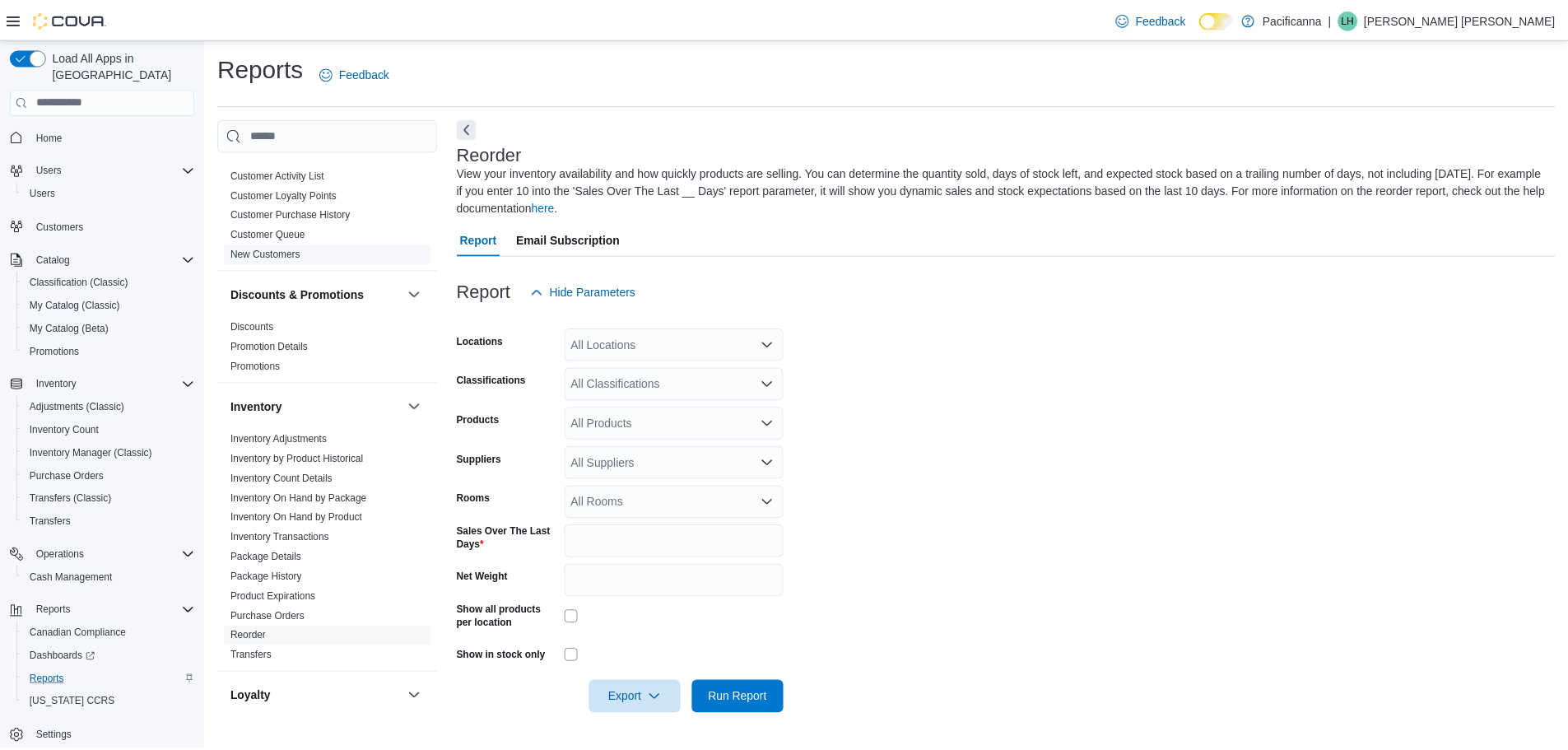
scroll to position [164, 0]
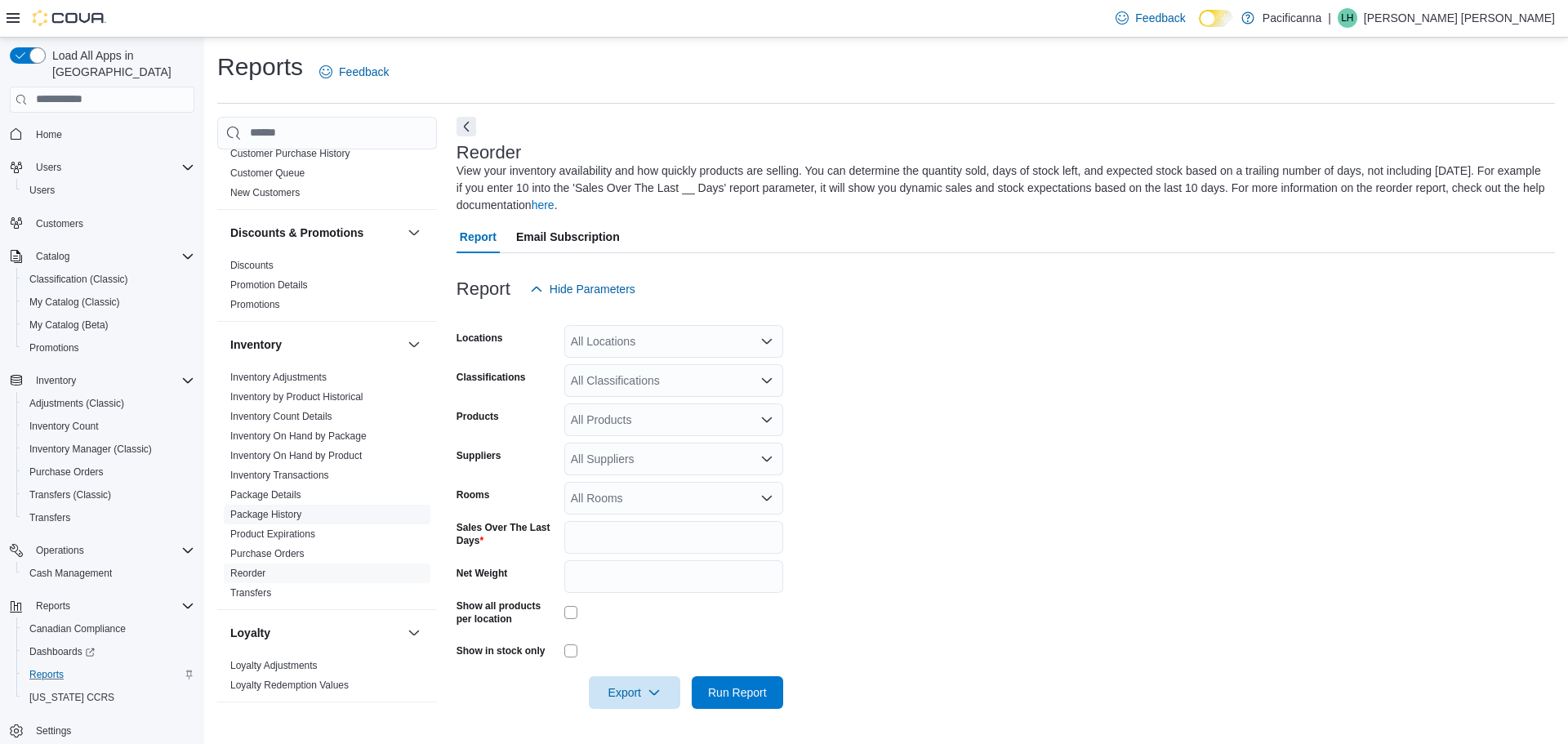
click at [325, 508] on span "Package History" at bounding box center [327, 514] width 206 height 20
click at [255, 520] on span "Package History" at bounding box center [266, 514] width 71 height 13
click at [252, 516] on link "Package History" at bounding box center [266, 514] width 71 height 11
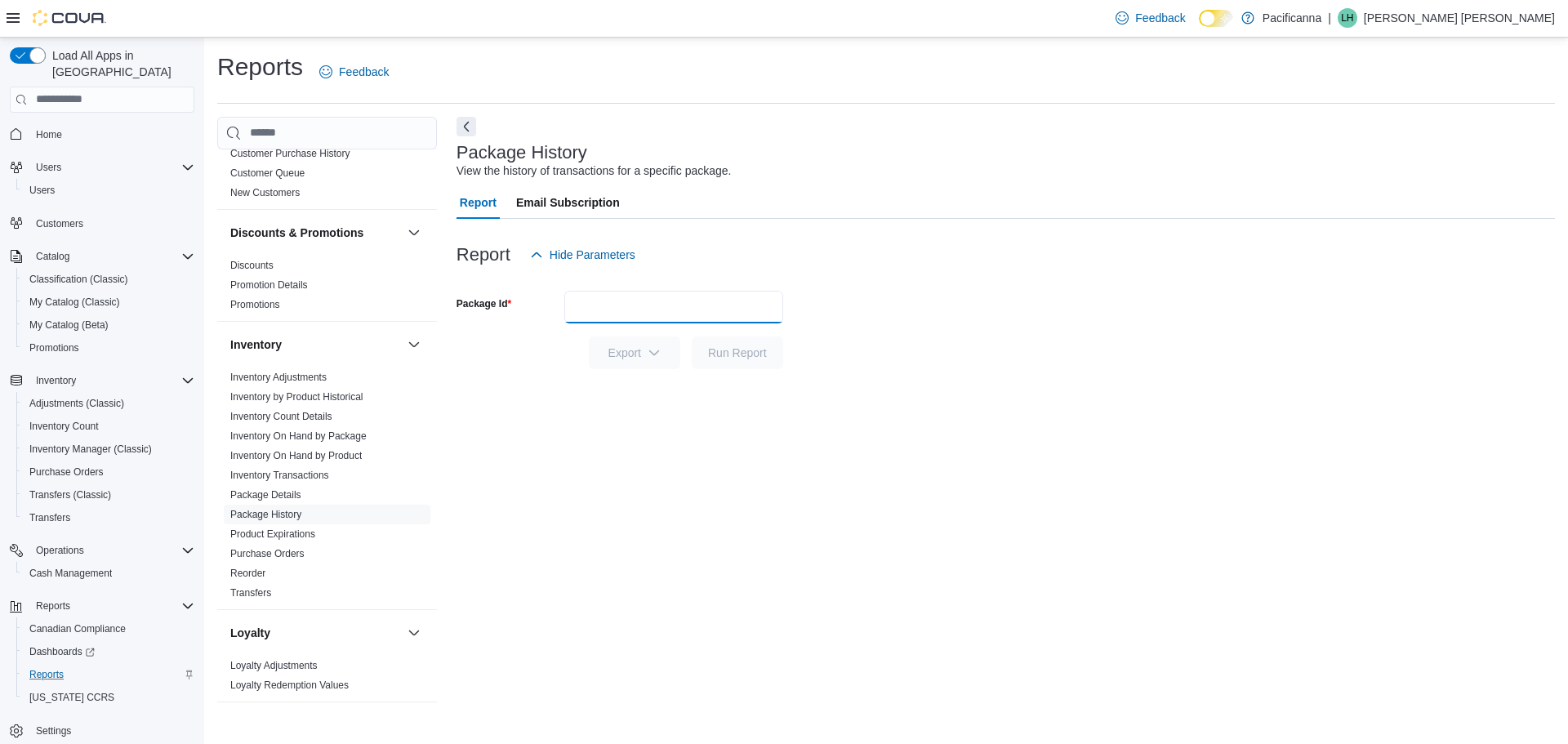
click at [632, 320] on input "Package Id" at bounding box center [673, 307] width 219 height 33
type input "**********"
click at [761, 353] on span "Run Report" at bounding box center [737, 352] width 59 height 16
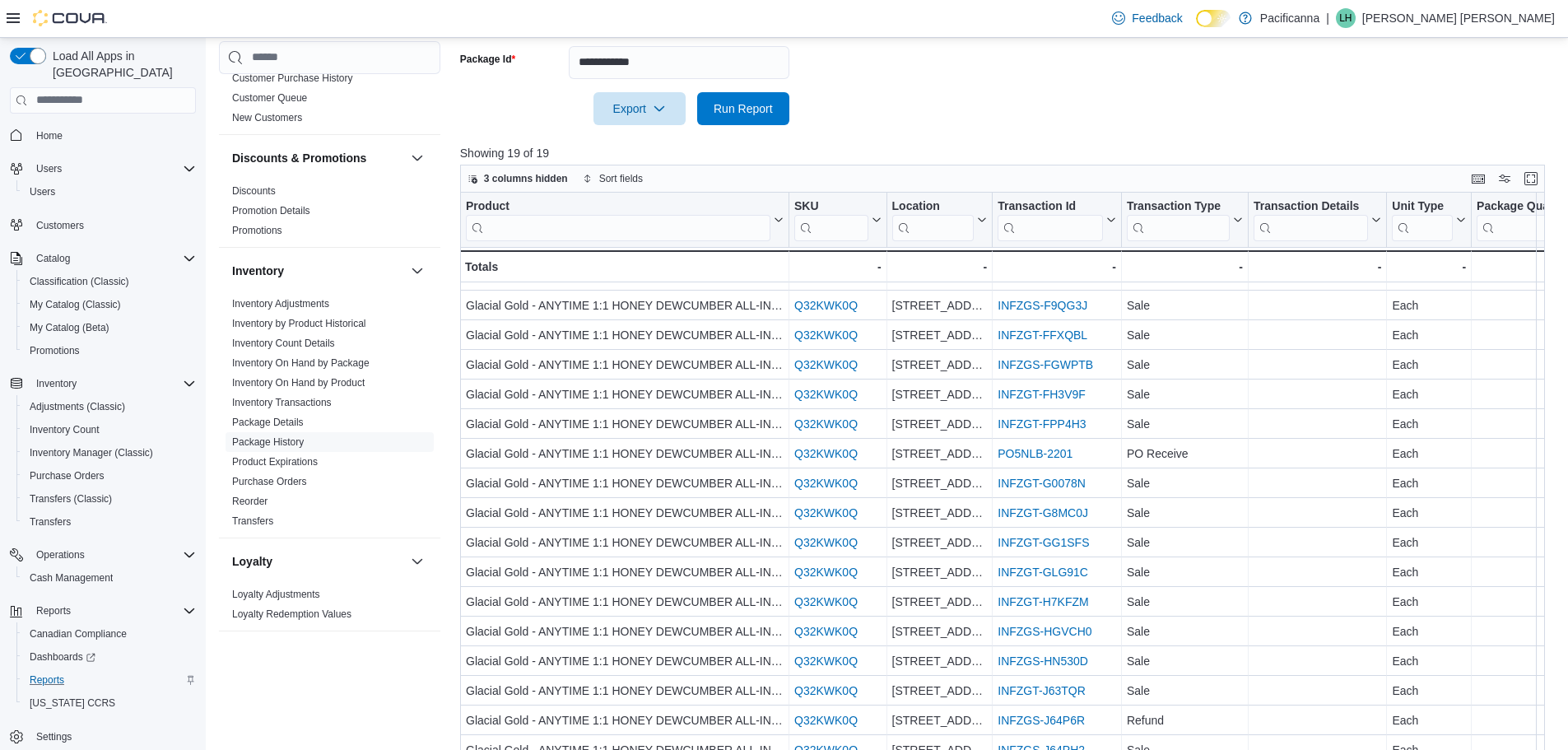
scroll to position [89, 0]
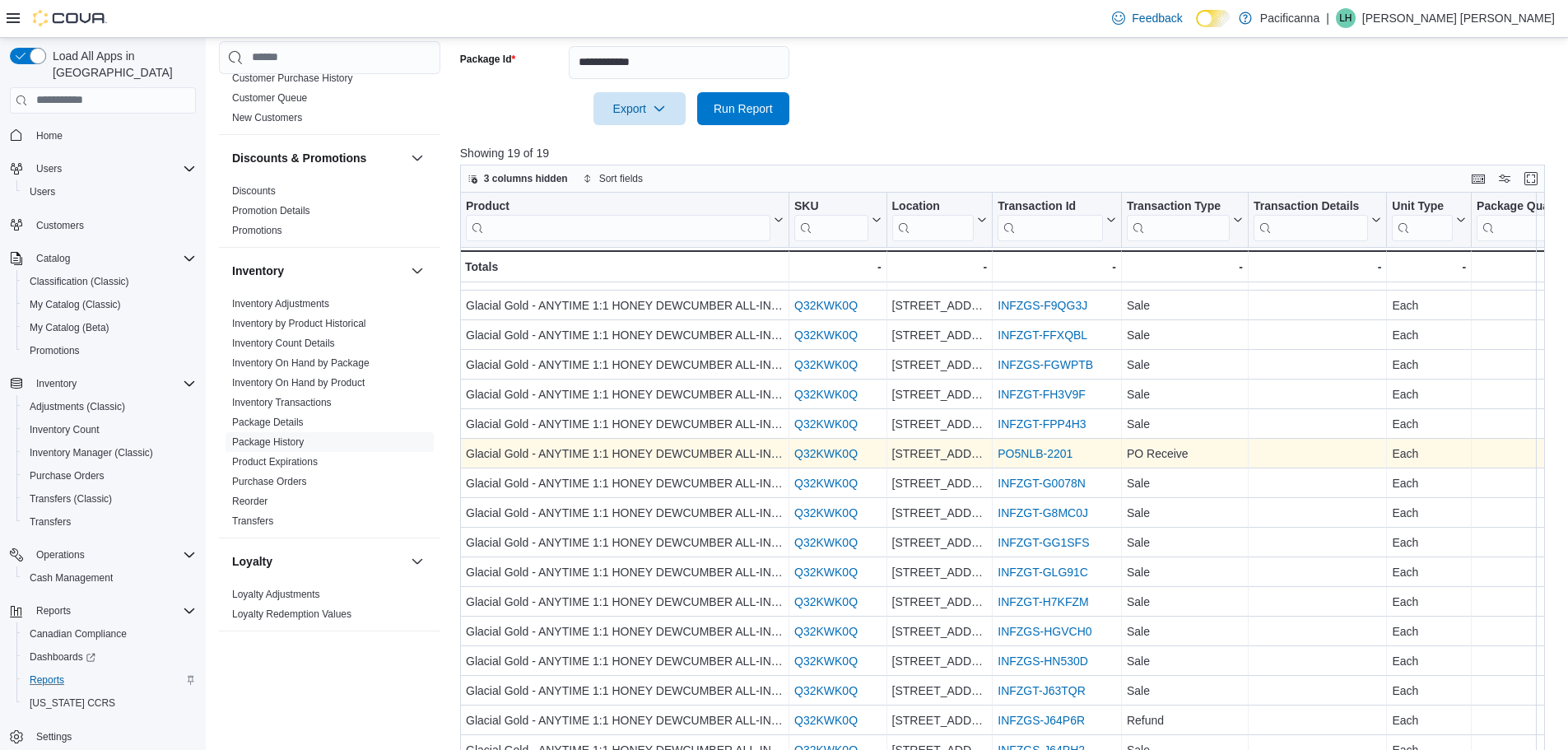
click at [1046, 450] on link "PO5NLB-2201" at bounding box center [1035, 453] width 75 height 13
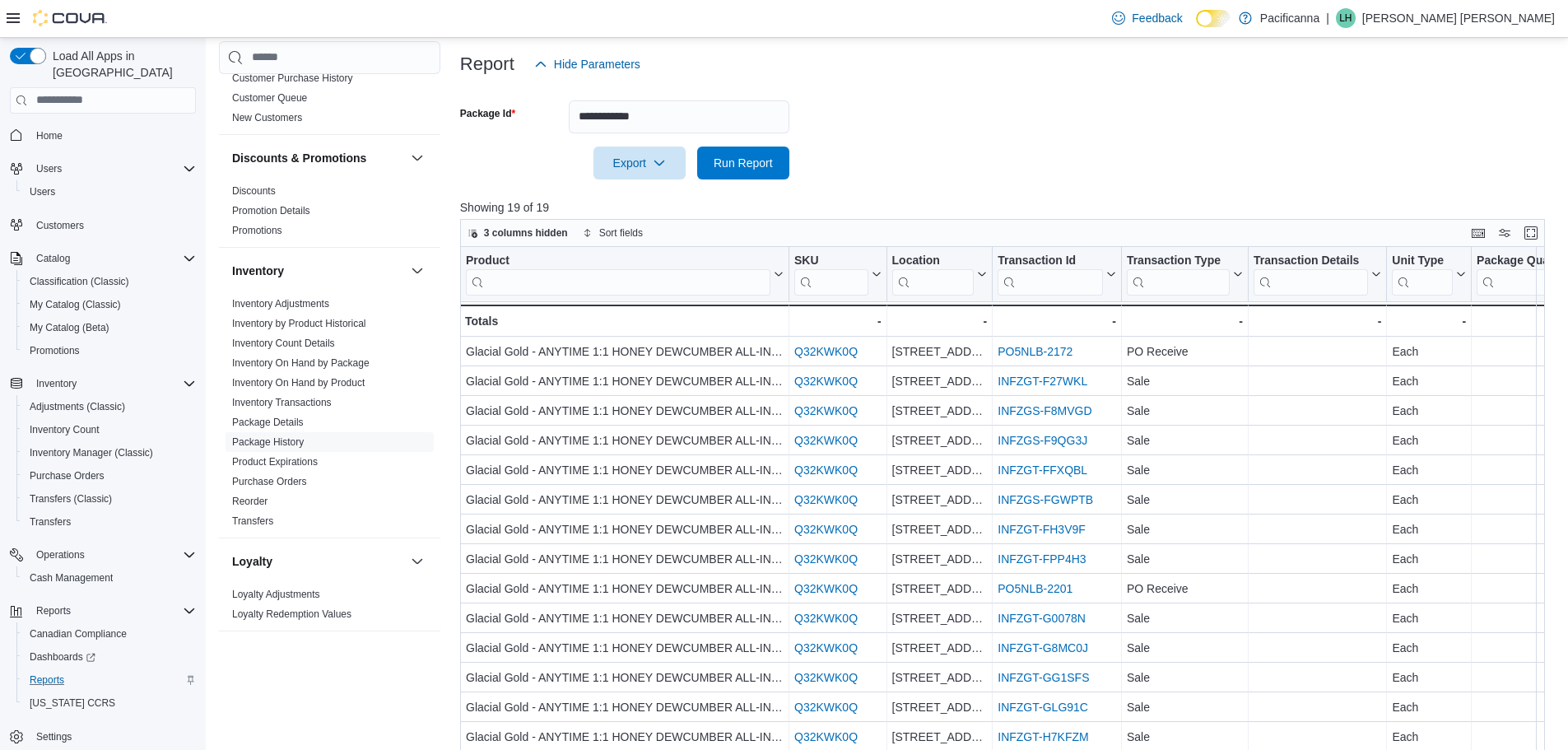
scroll to position [164, 0]
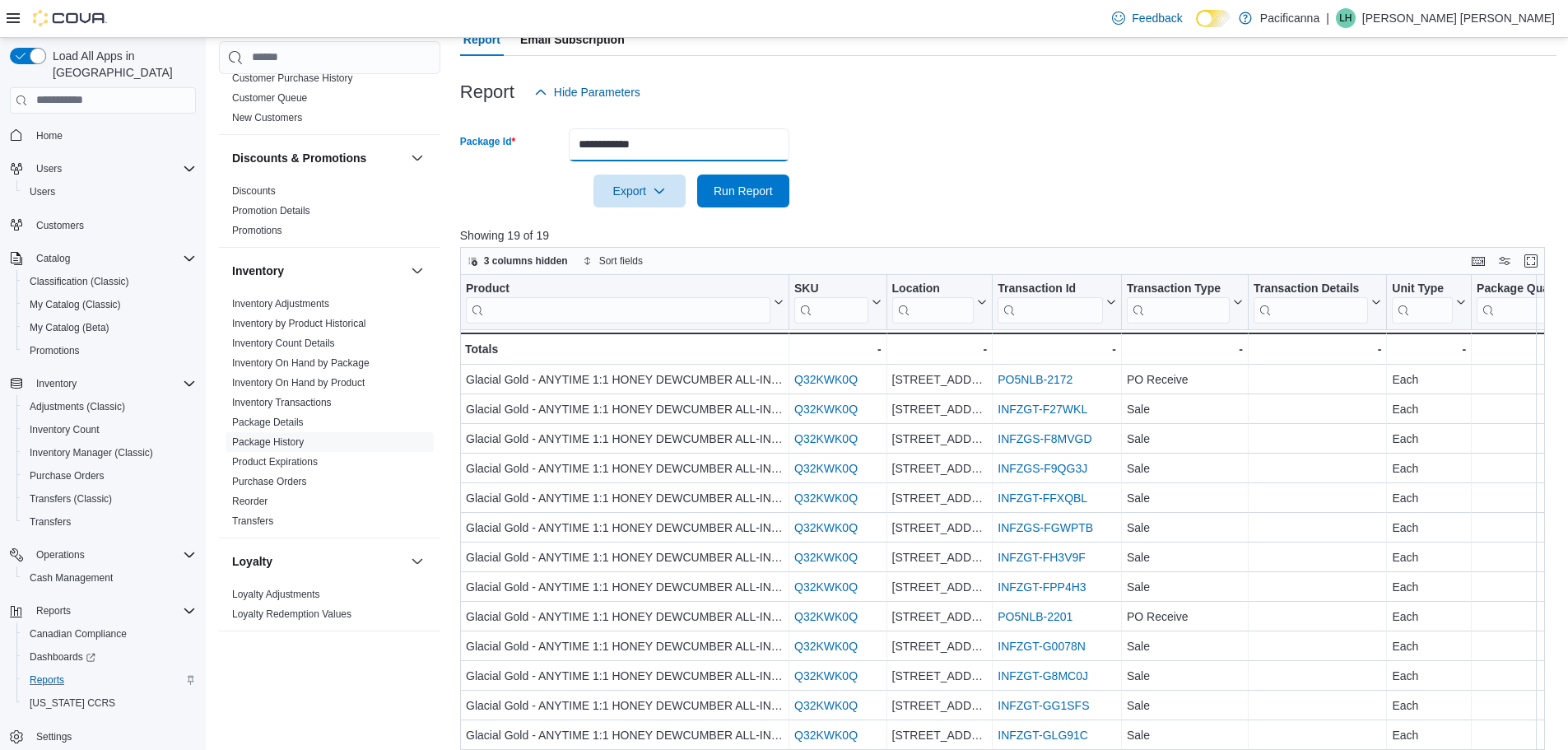
drag, startPoint x: 682, startPoint y: 158, endPoint x: 485, endPoint y: 138, distance: 198.0
click at [485, 138] on div "**********" at bounding box center [625, 145] width 329 height 33
click at [684, 152] on input "**********" at bounding box center [679, 145] width 221 height 33
type input "**********"
click at [745, 184] on span "Run Report" at bounding box center [743, 189] width 59 height 17
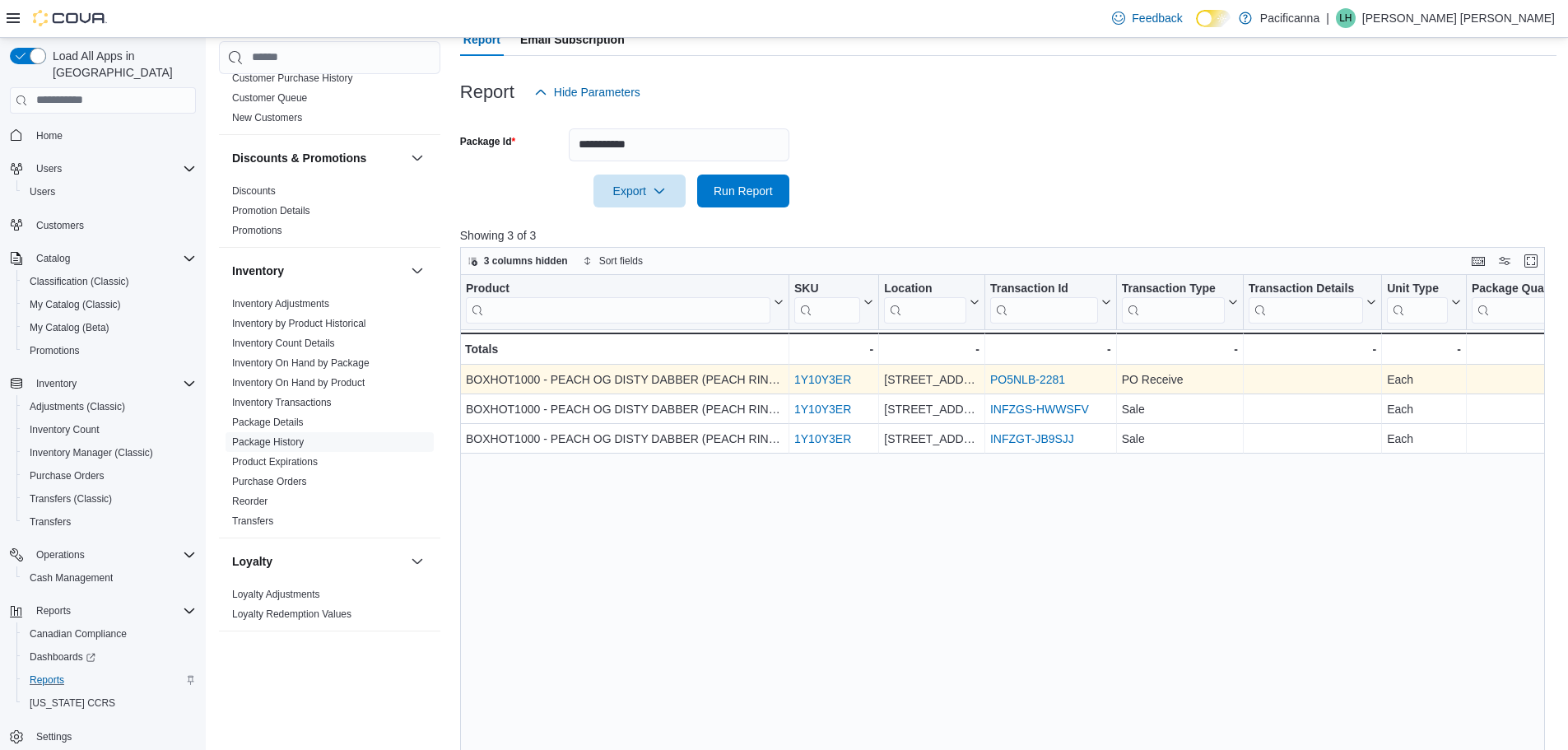
click at [1024, 381] on link "PO5NLB-2281" at bounding box center [1028, 379] width 75 height 13
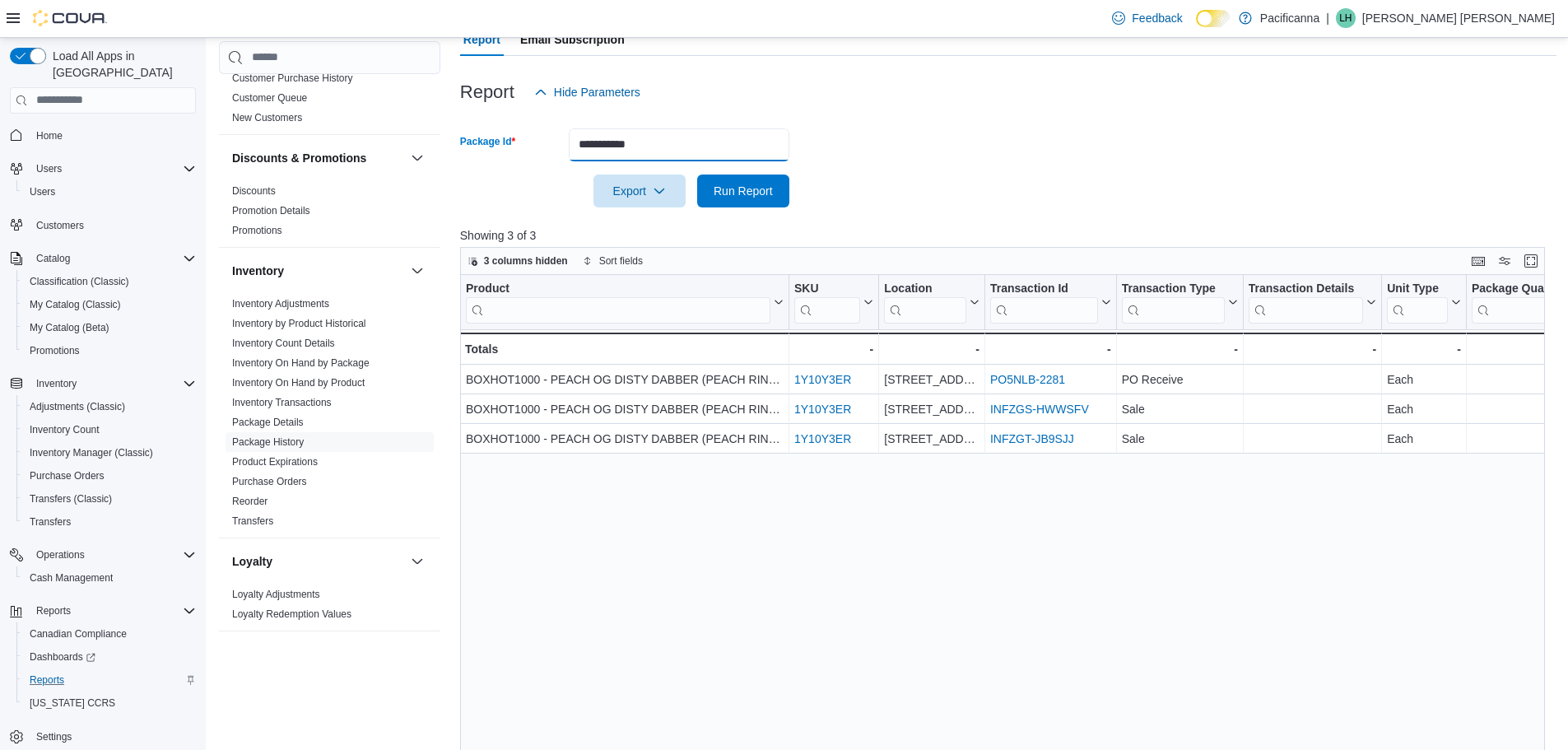
drag, startPoint x: 669, startPoint y: 143, endPoint x: 510, endPoint y: 145, distance: 159.0
click at [510, 145] on div "**********" at bounding box center [625, 145] width 329 height 33
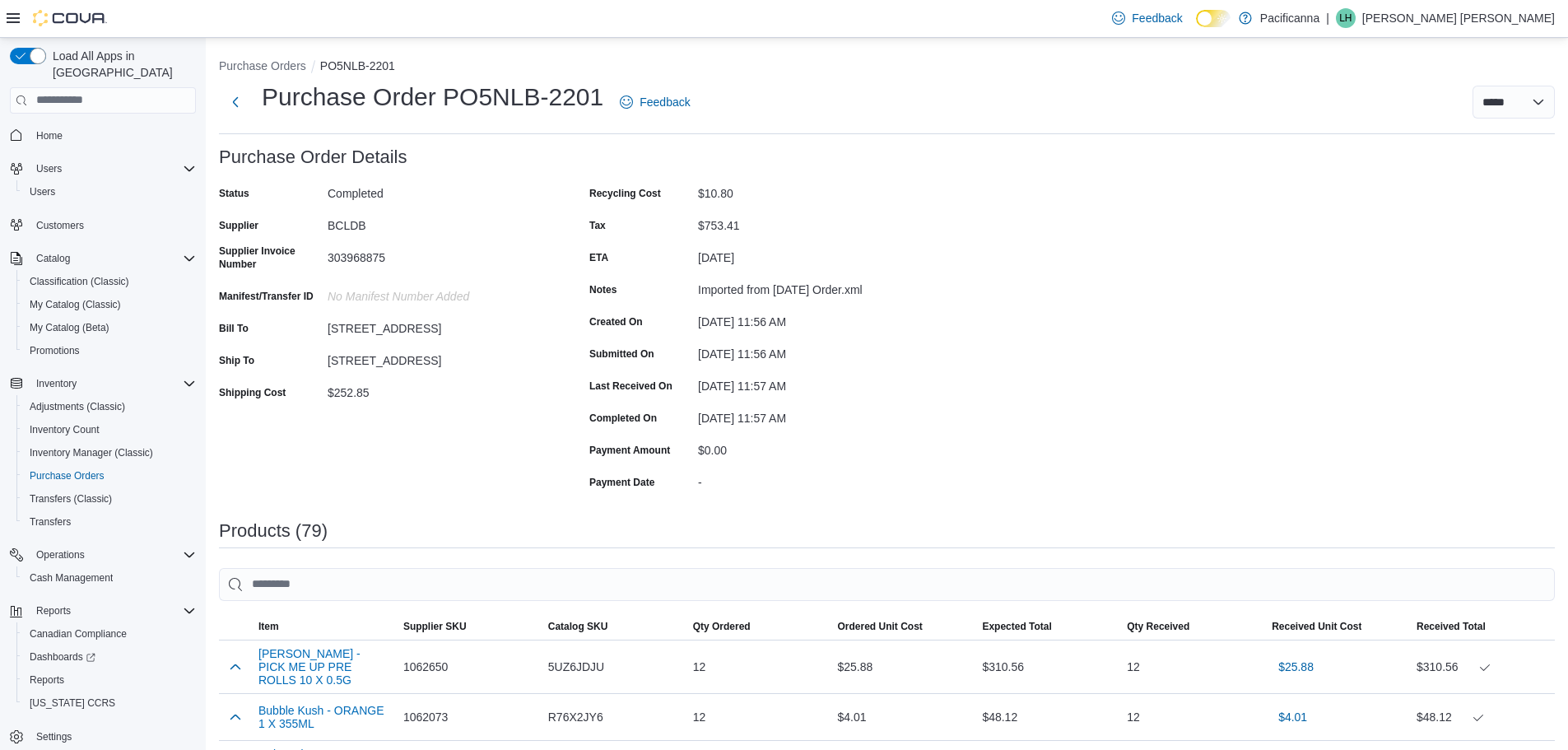
drag, startPoint x: 307, startPoint y: 258, endPoint x: 319, endPoint y: 258, distance: 12.0
click at [307, 258] on label "Supplier Invoice Number" at bounding box center [270, 258] width 102 height 26
drag, startPoint x: 390, startPoint y: 254, endPoint x: 300, endPoint y: 267, distance: 90.9
click at [301, 267] on div "Supplier Invoice Number 303968875" at bounding box center [383, 260] width 329 height 32
copy div "303968875"
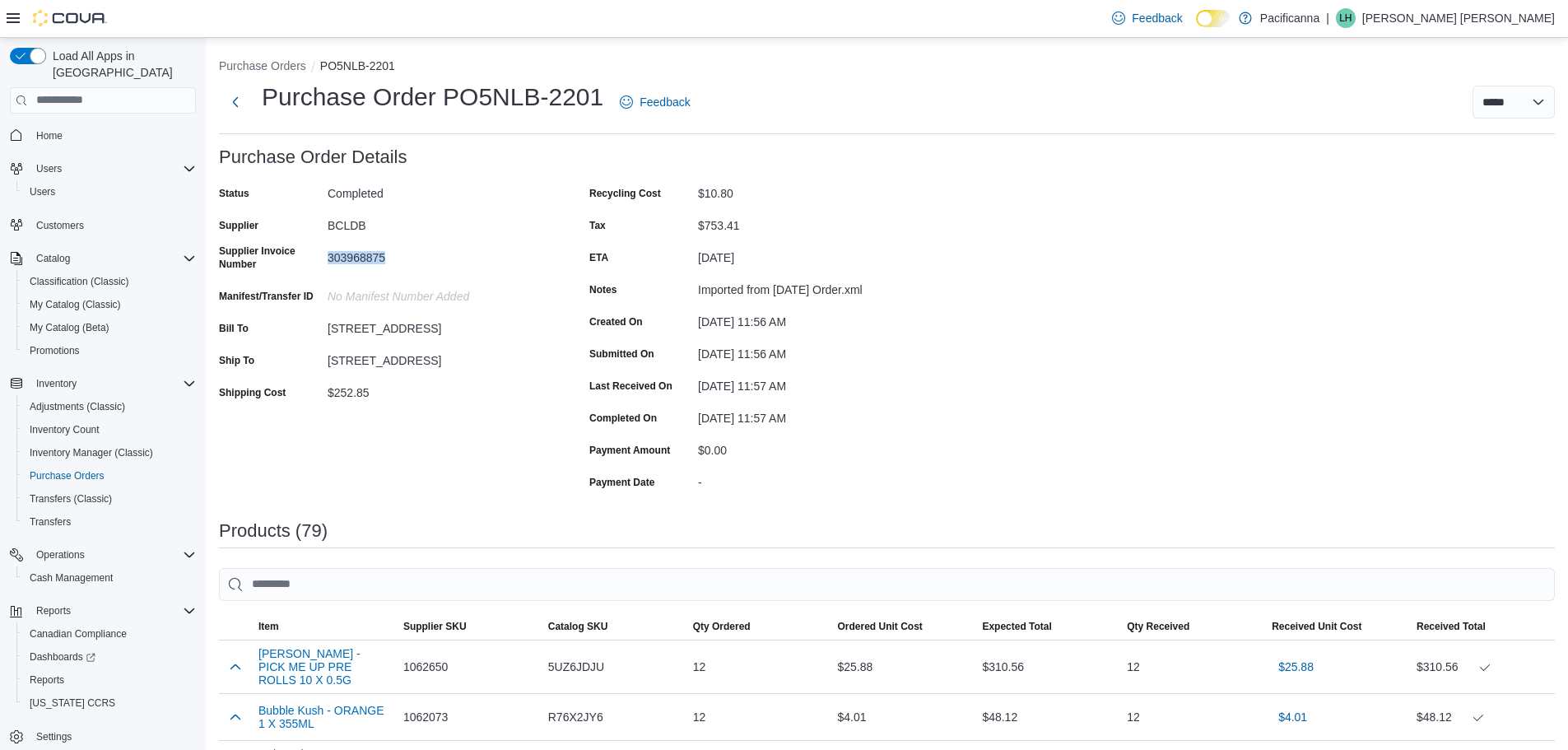
click at [425, 251] on div "303968875" at bounding box center [438, 254] width 221 height 20
drag, startPoint x: 751, startPoint y: 293, endPoint x: 694, endPoint y: 286, distance: 57.4
click at [694, 286] on div "Notes 30409433" at bounding box center [754, 289] width 329 height 25
